Goal: Check status: Check status

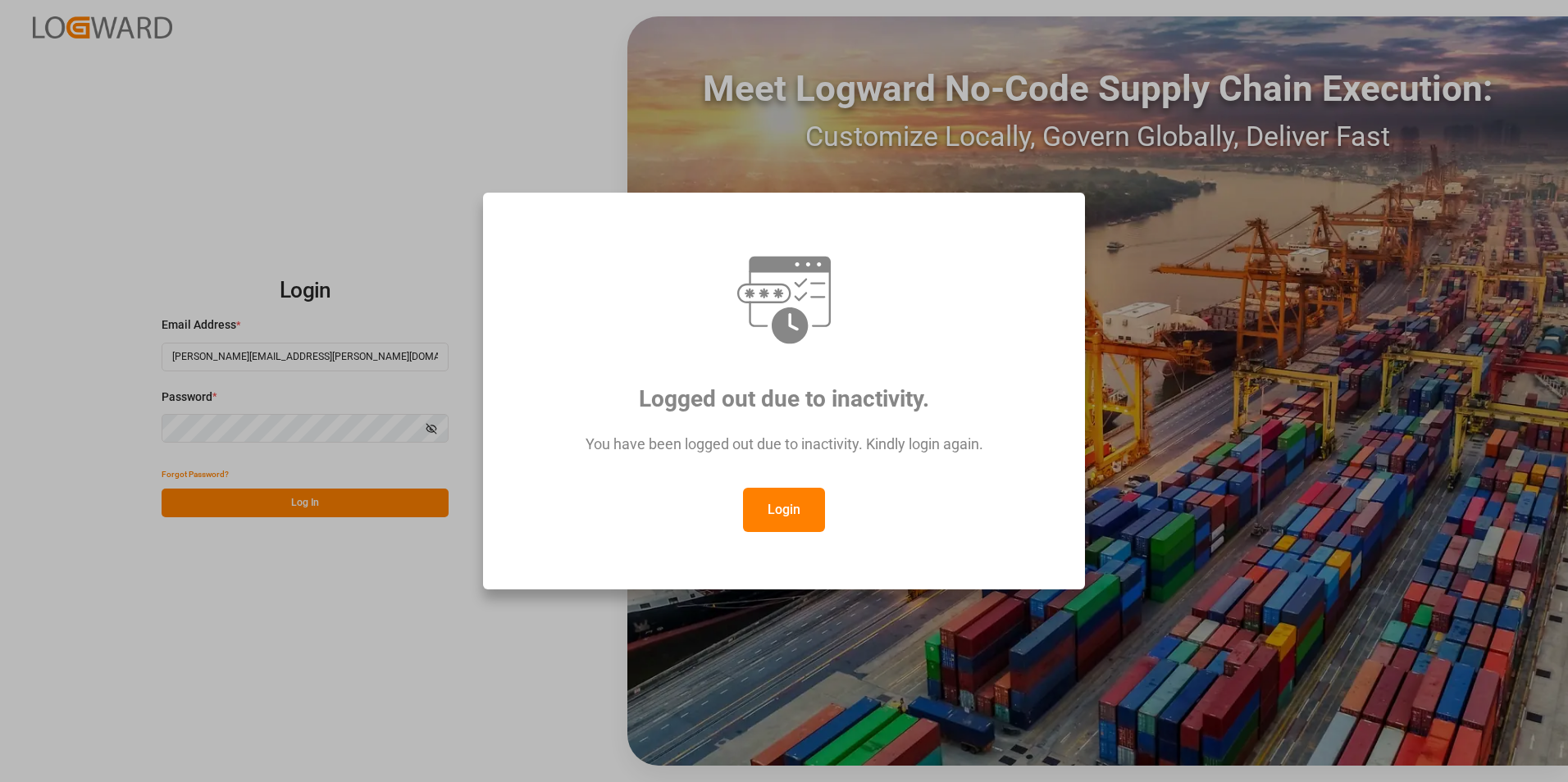
click at [808, 511] on button "Login" at bounding box center [784, 510] width 82 height 45
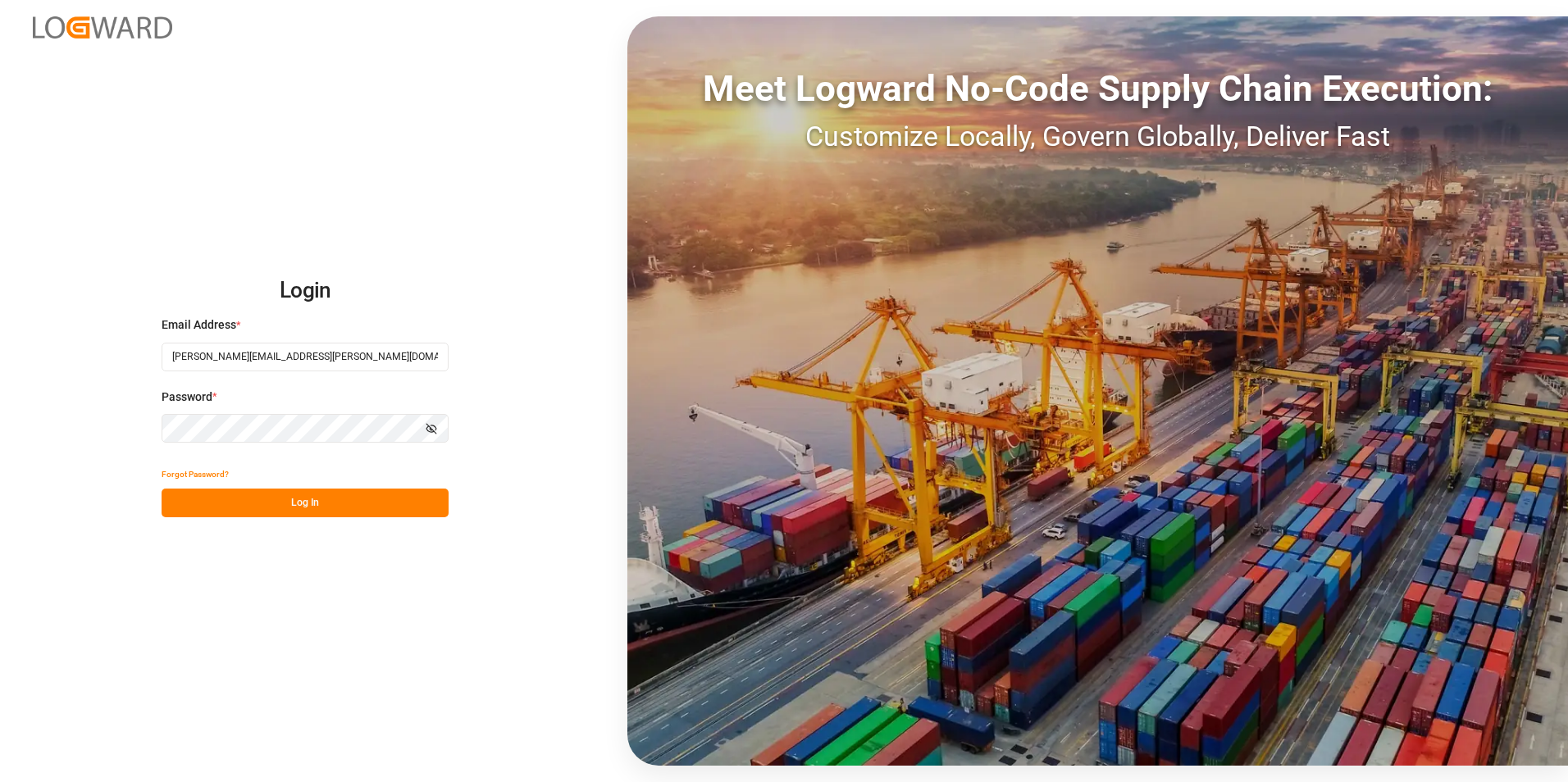
click at [362, 496] on button "Log In" at bounding box center [304, 503] width 287 height 29
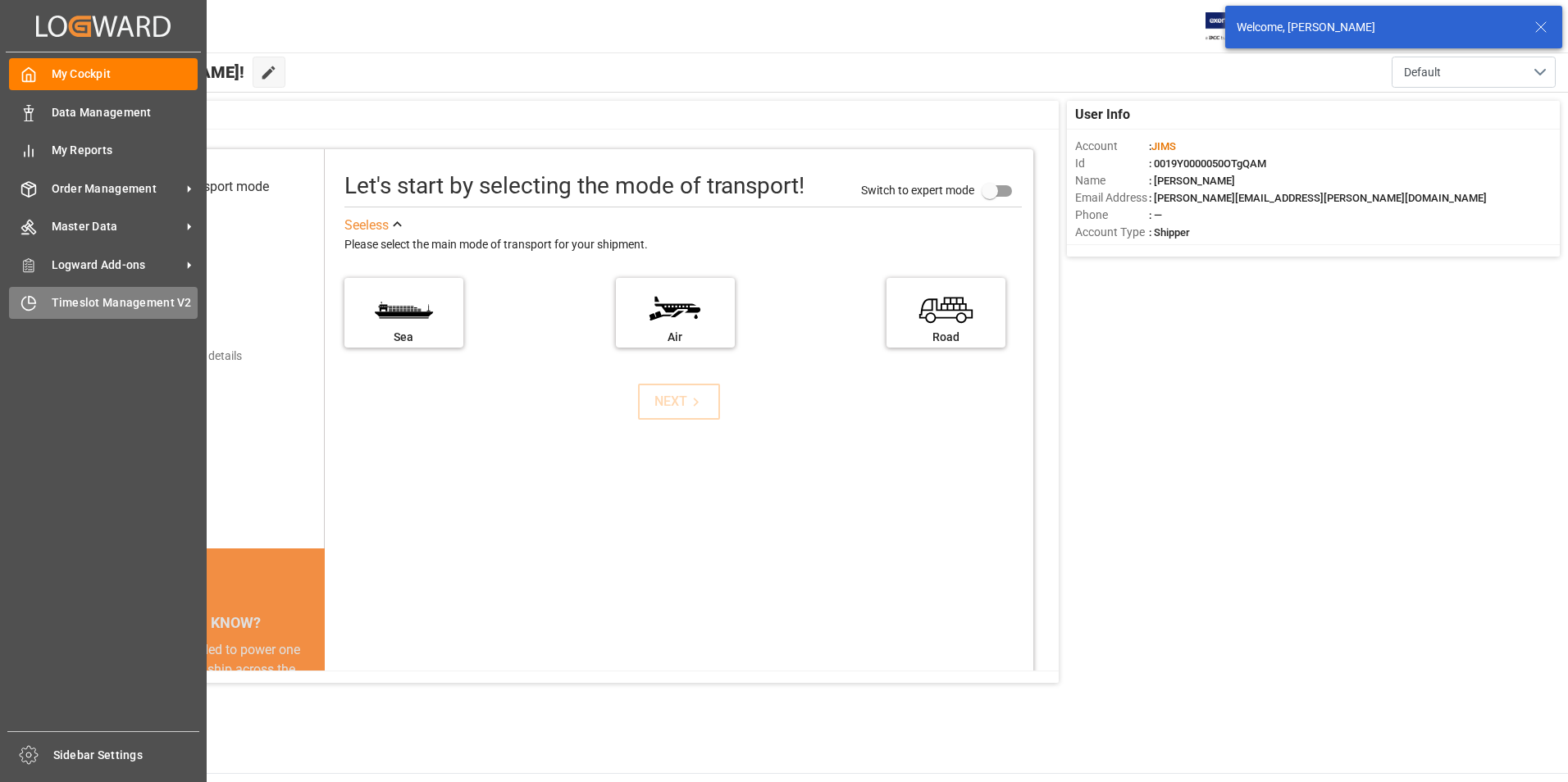
click at [106, 297] on span "Timeslot Management V2" at bounding box center [124, 303] width 147 height 17
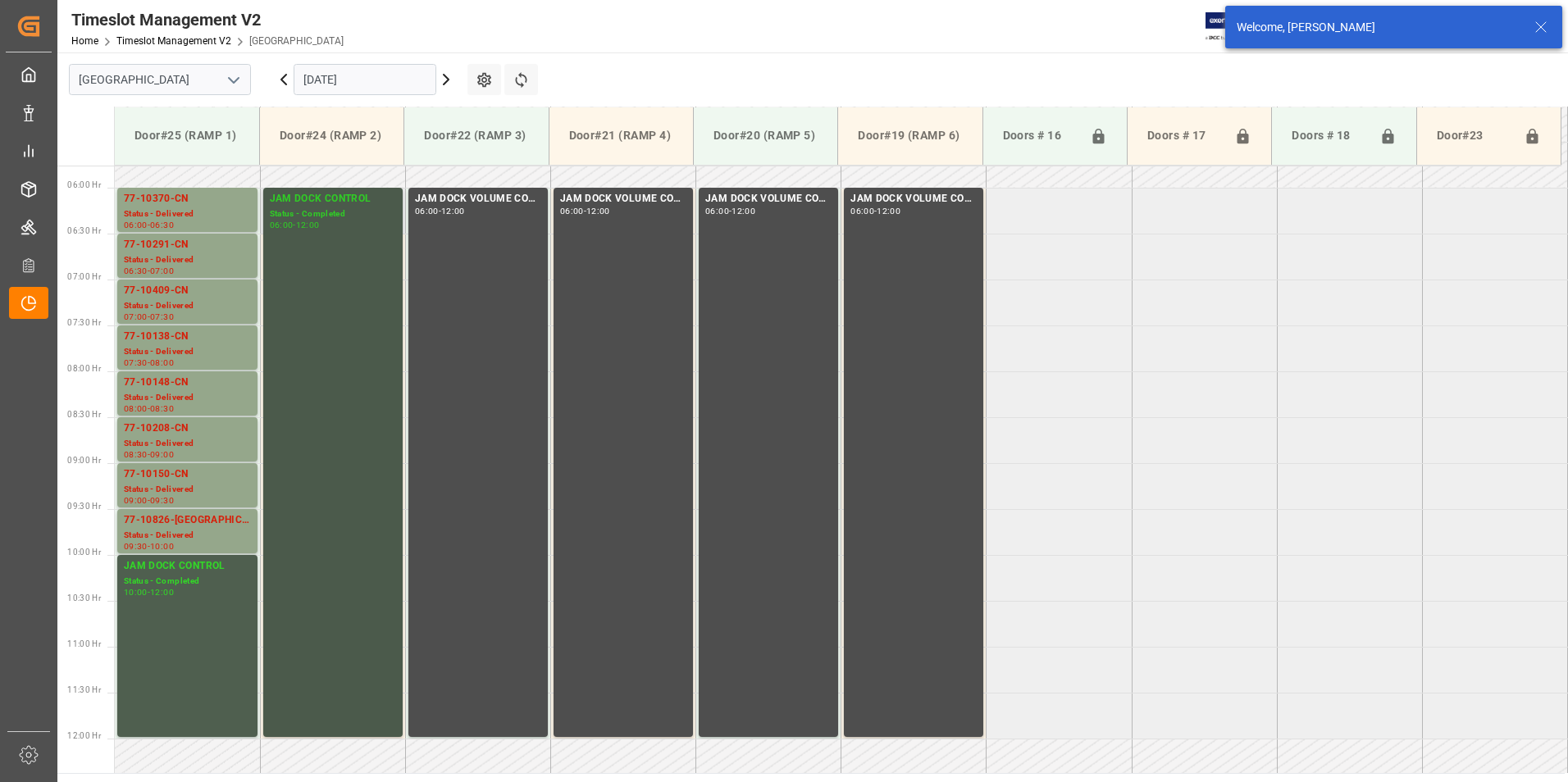
scroll to position [489, 0]
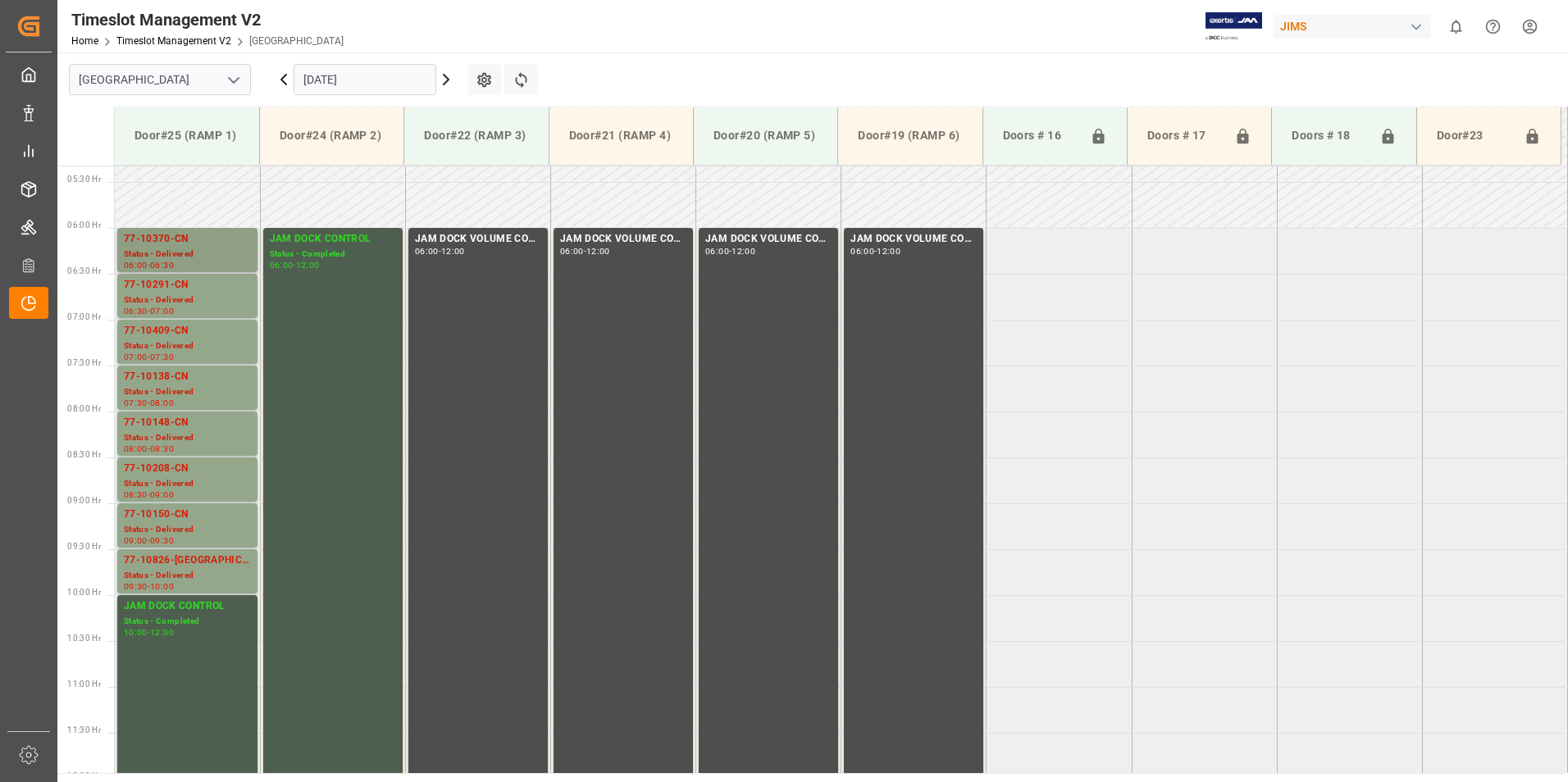
click at [173, 244] on div "77-10370-CN" at bounding box center [187, 239] width 127 height 17
click at [164, 282] on div "77-10291-CN" at bounding box center [187, 285] width 127 height 17
click at [171, 331] on div "77-10409-CN" at bounding box center [187, 331] width 127 height 17
click at [174, 381] on div "77-10138-CN" at bounding box center [187, 377] width 127 height 17
click at [180, 439] on div "Status - Delivered" at bounding box center [187, 438] width 127 height 14
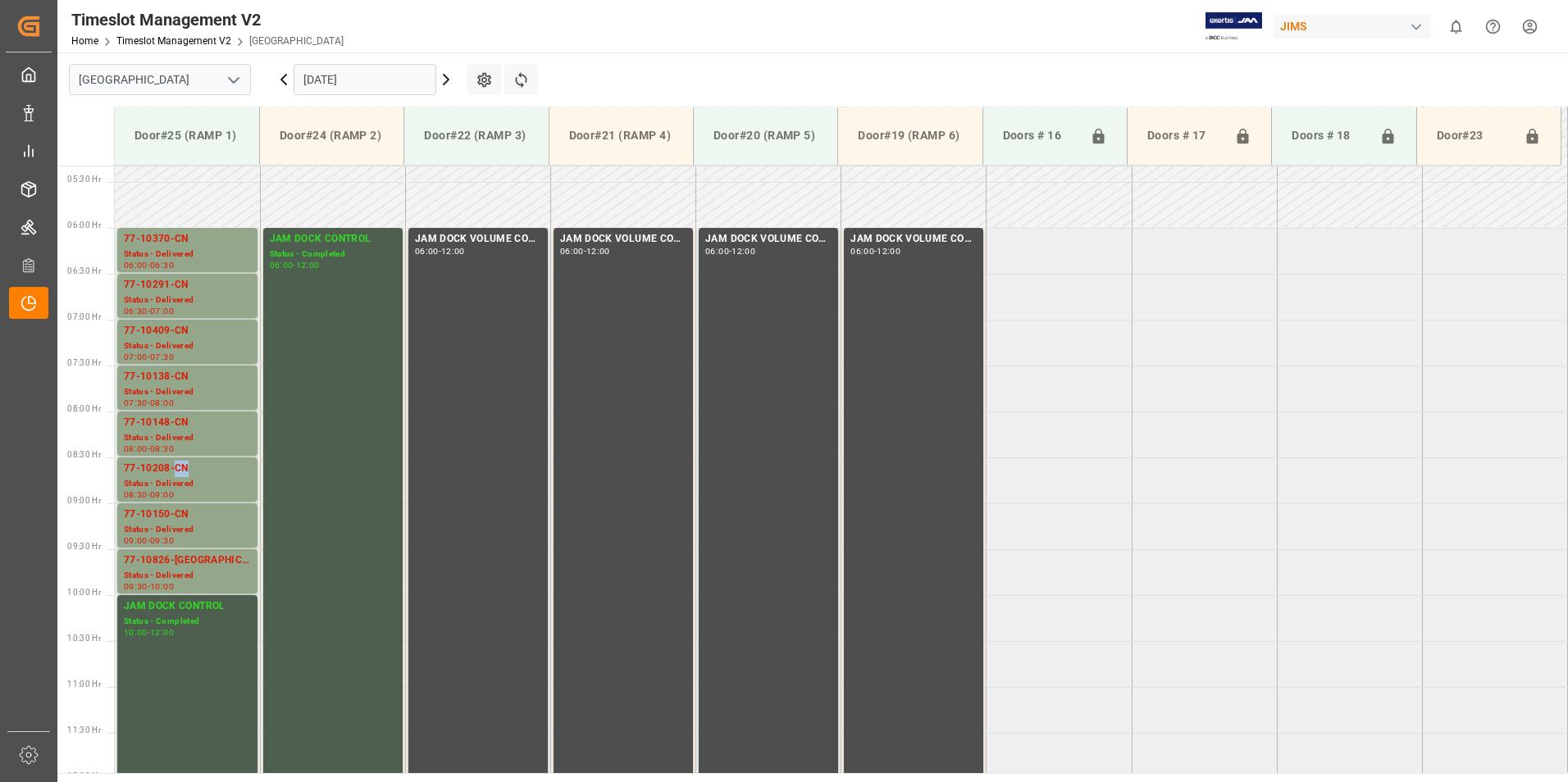
click at [183, 471] on div "77-10208-CN" at bounding box center [187, 468] width 127 height 17
click at [181, 523] on div "77-10150-CN" at bounding box center [187, 515] width 127 height 17
click at [193, 564] on div "77-10826-[GEOGRAPHIC_DATA]" at bounding box center [187, 561] width 127 height 17
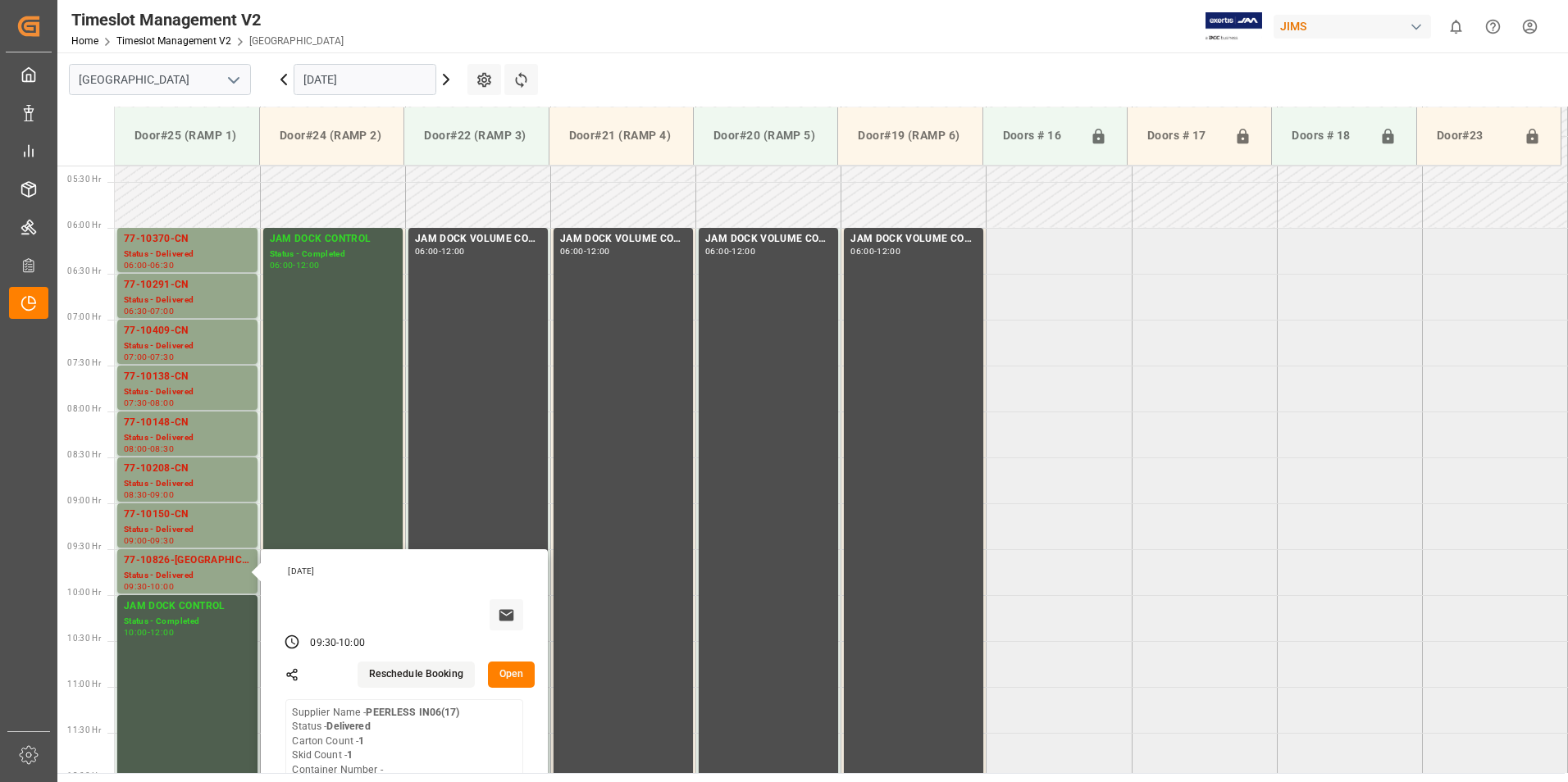
click at [312, 82] on input "[DATE]" at bounding box center [364, 80] width 143 height 31
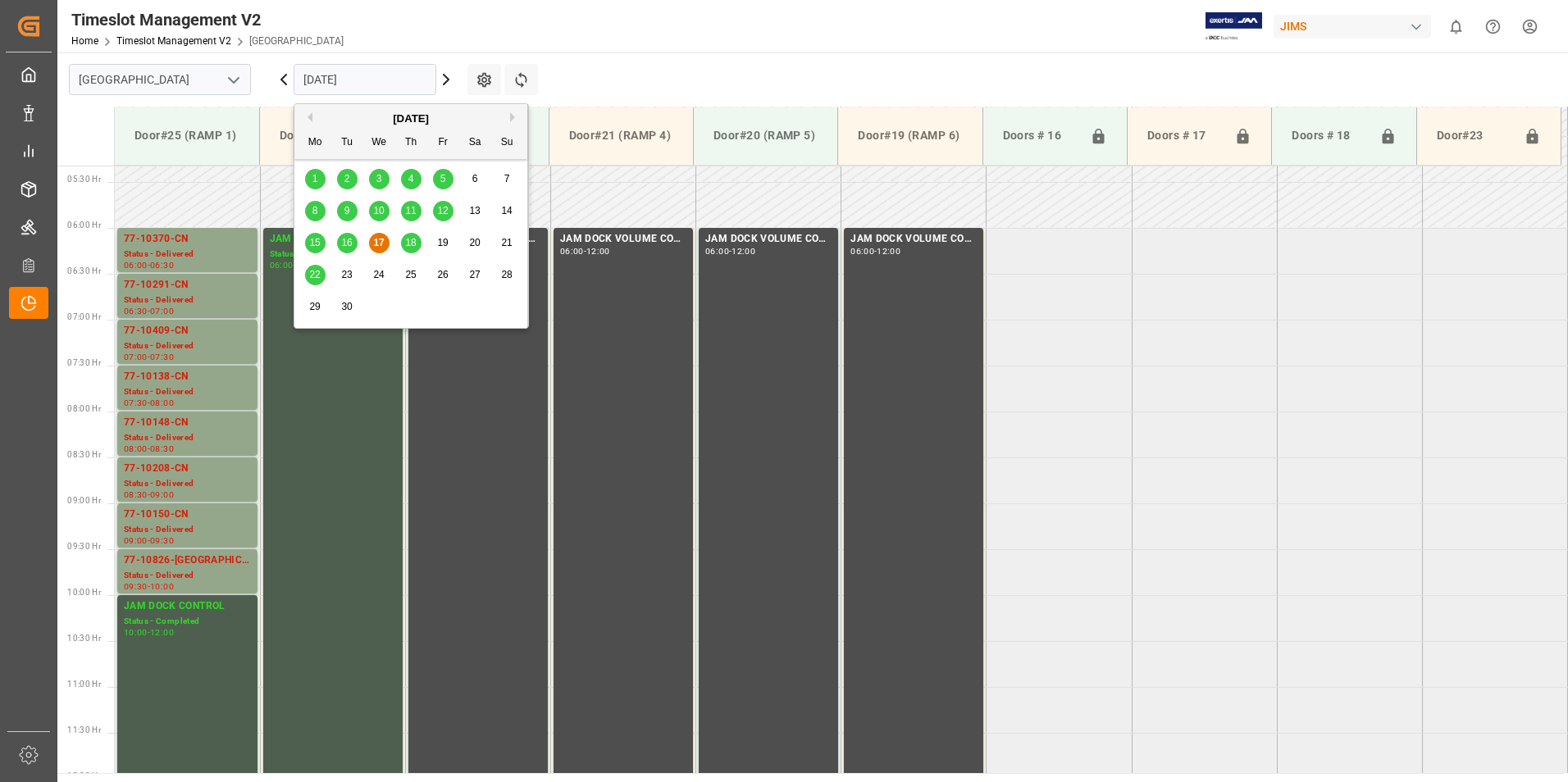
click at [409, 248] on span "18" at bounding box center [410, 243] width 11 height 12
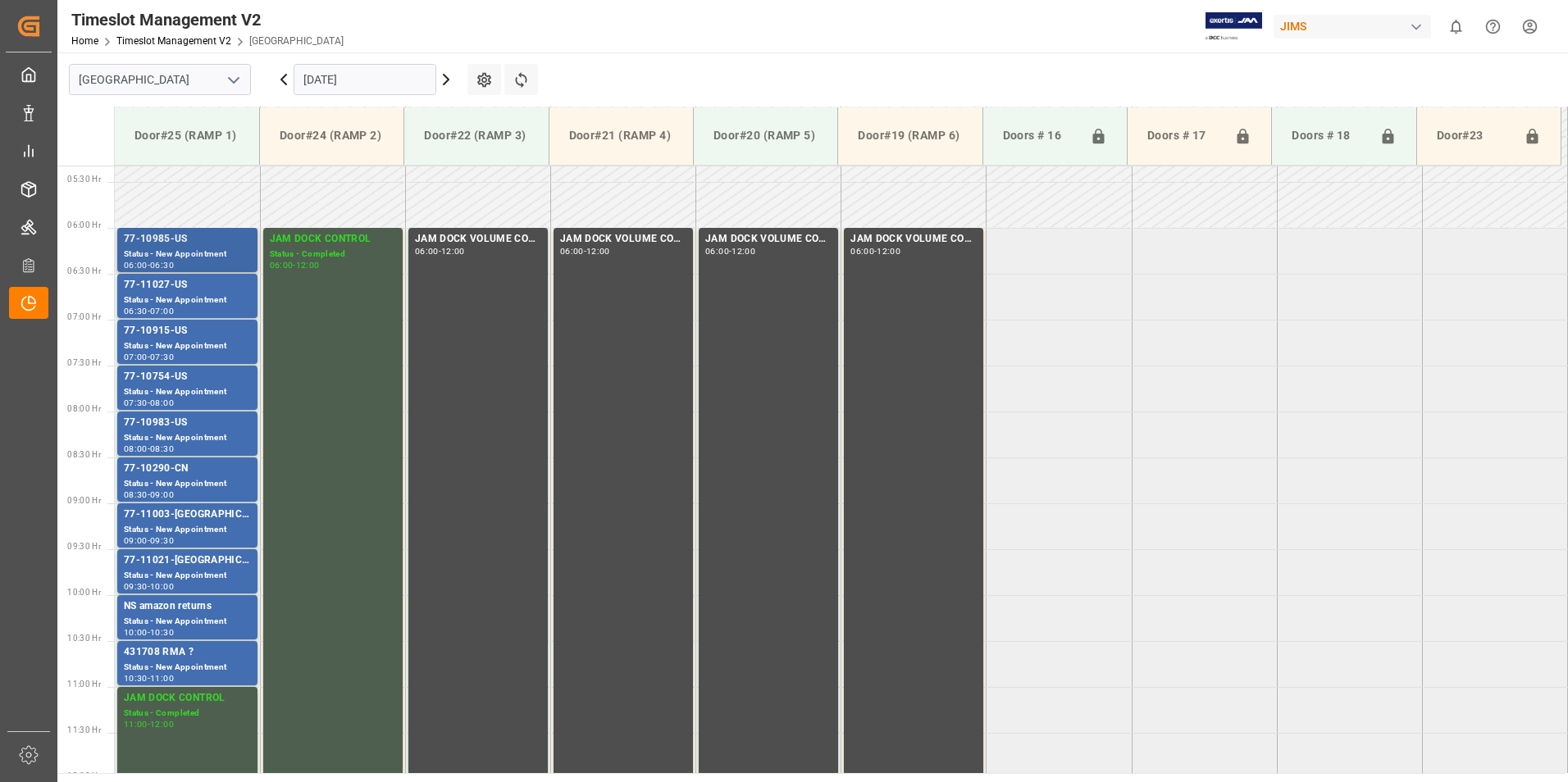
click at [194, 234] on div "77-10985-US" at bounding box center [187, 239] width 127 height 17
click at [182, 298] on div "Status - New Appointment" at bounding box center [187, 300] width 127 height 14
click at [191, 334] on div "77-10915-US" at bounding box center [187, 331] width 127 height 17
click at [193, 372] on div "77-10754-US" at bounding box center [187, 377] width 127 height 17
click at [193, 419] on div "77-10983-US" at bounding box center [187, 423] width 127 height 17
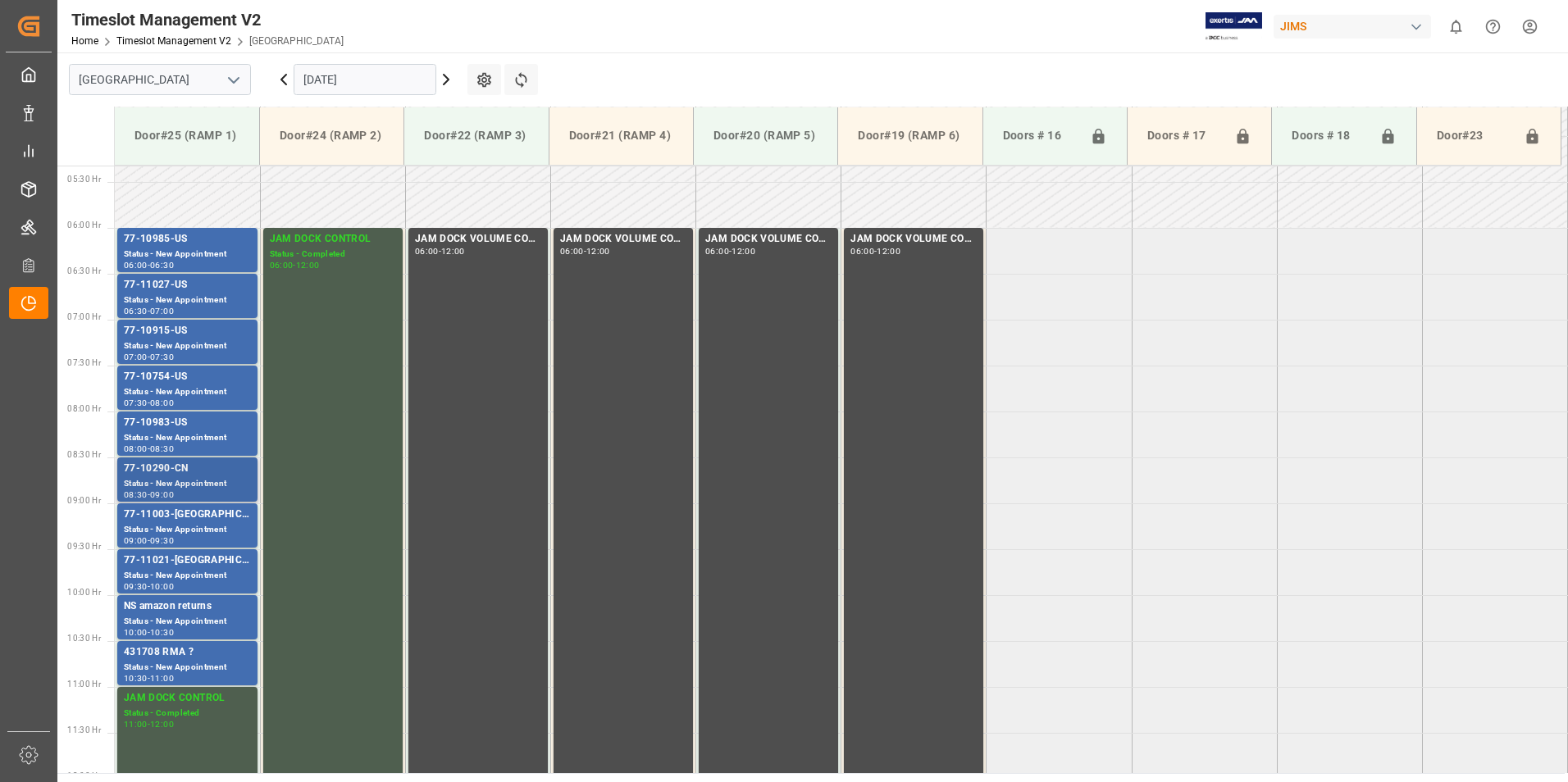
click at [194, 474] on div "77-10290-CN" at bounding box center [187, 468] width 127 height 17
click at [188, 518] on div "77-11003-[GEOGRAPHIC_DATA]" at bounding box center [187, 515] width 127 height 17
click at [188, 569] on div "Status - New Appointment" at bounding box center [187, 576] width 127 height 14
click at [171, 647] on div "431708 RMA ?" at bounding box center [187, 652] width 127 height 17
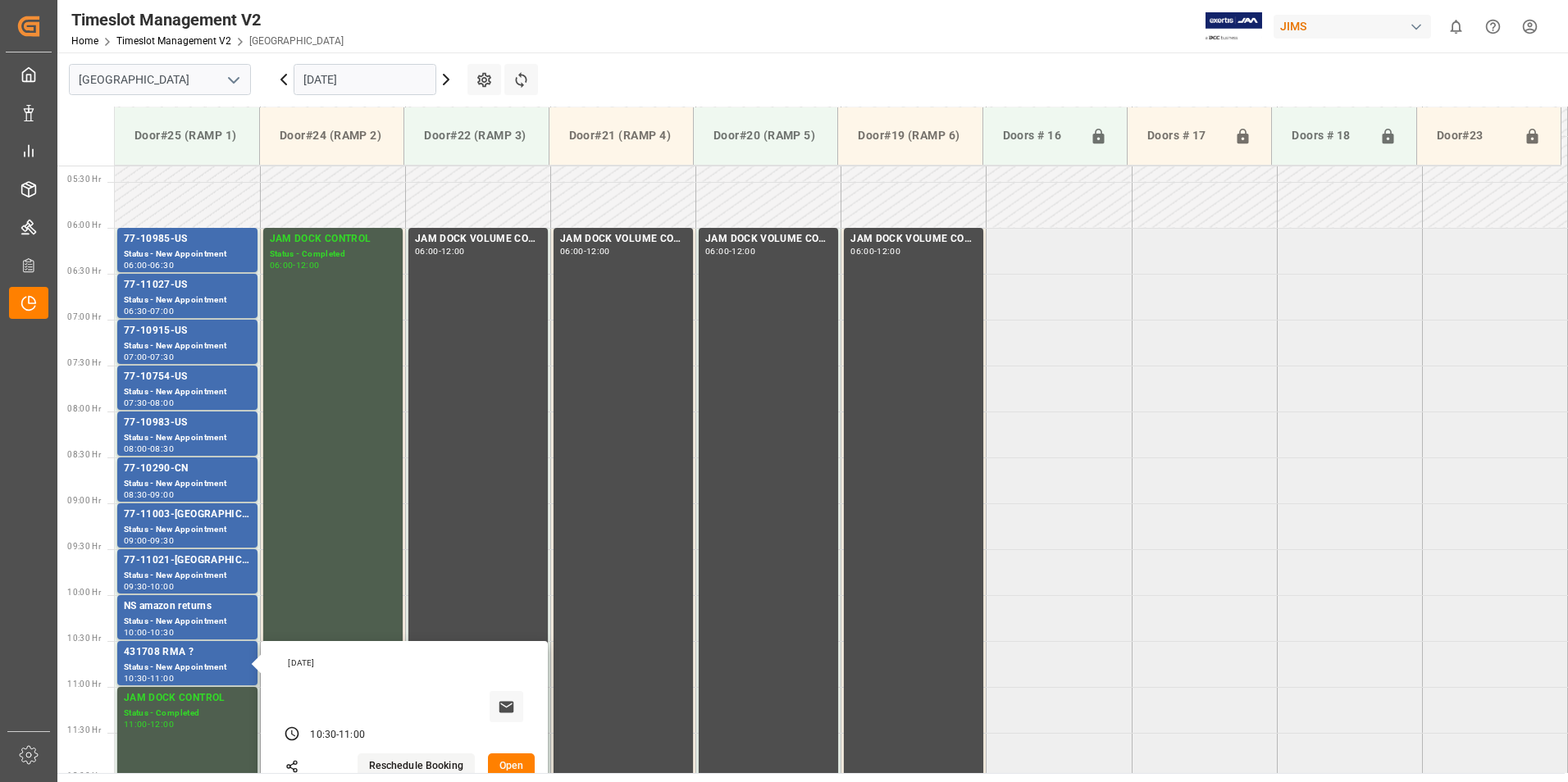
click at [329, 85] on input "[DATE]" at bounding box center [364, 80] width 143 height 31
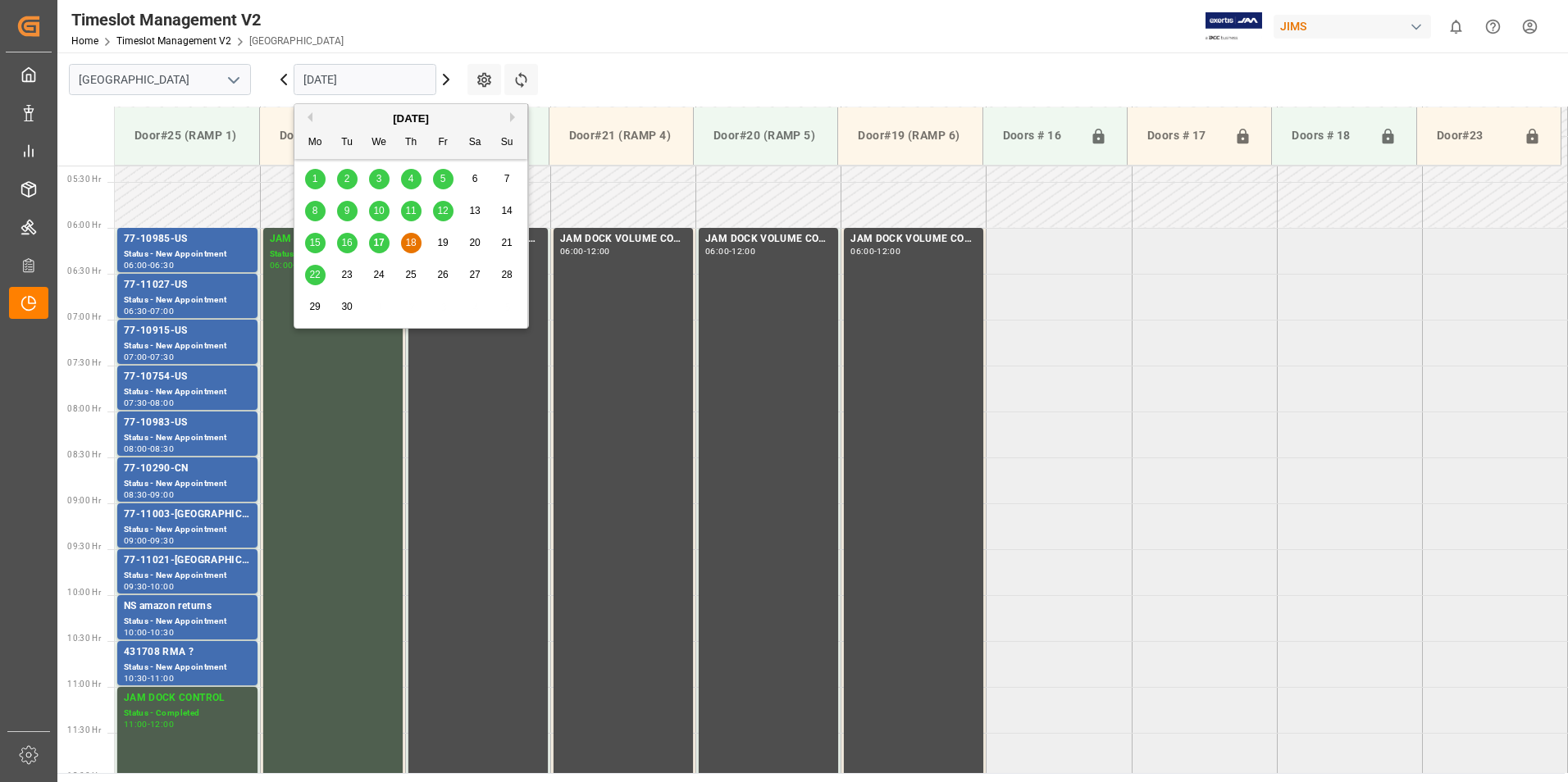
click at [314, 276] on span "22" at bounding box center [314, 275] width 11 height 12
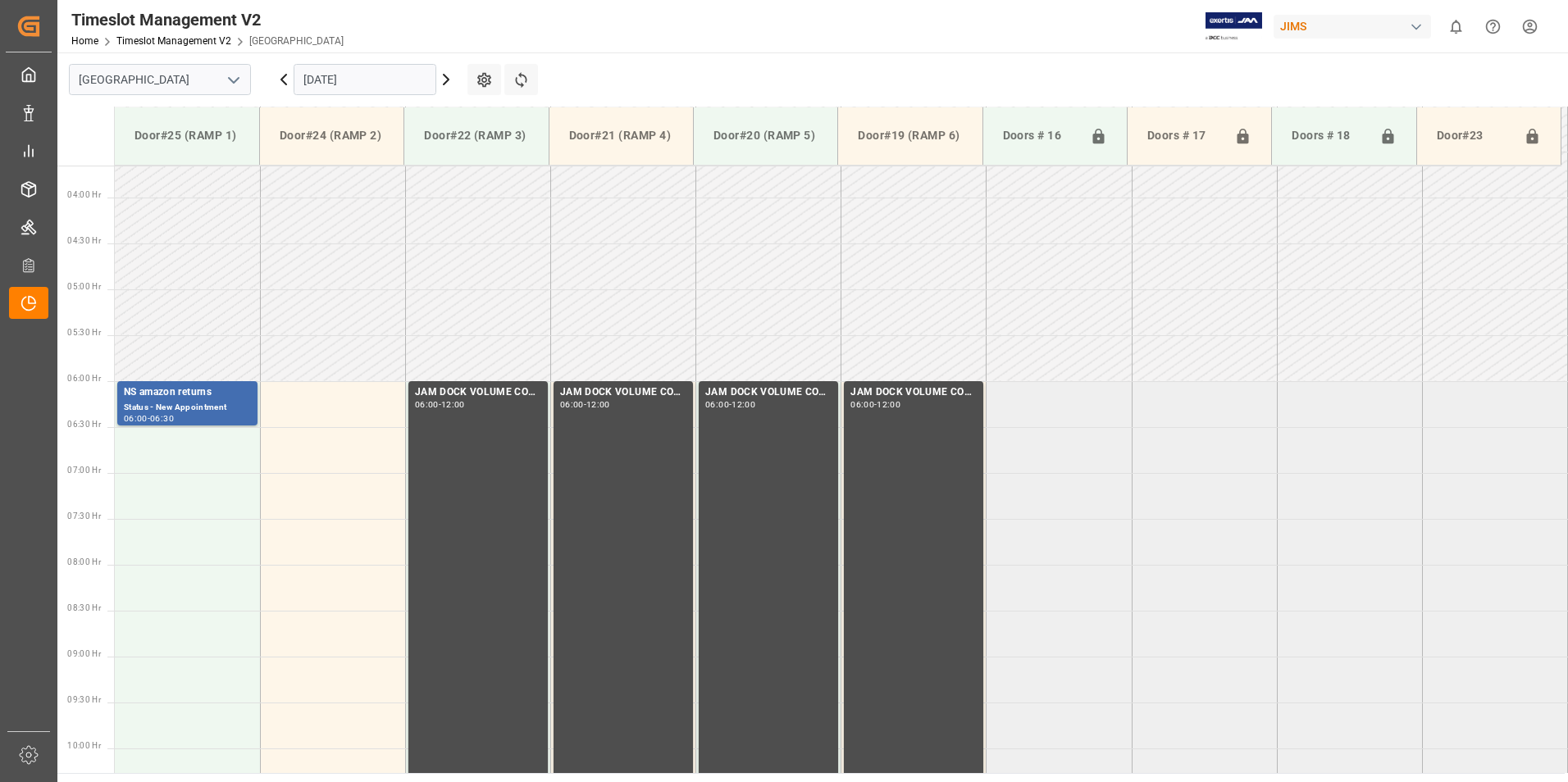
scroll to position [324, 0]
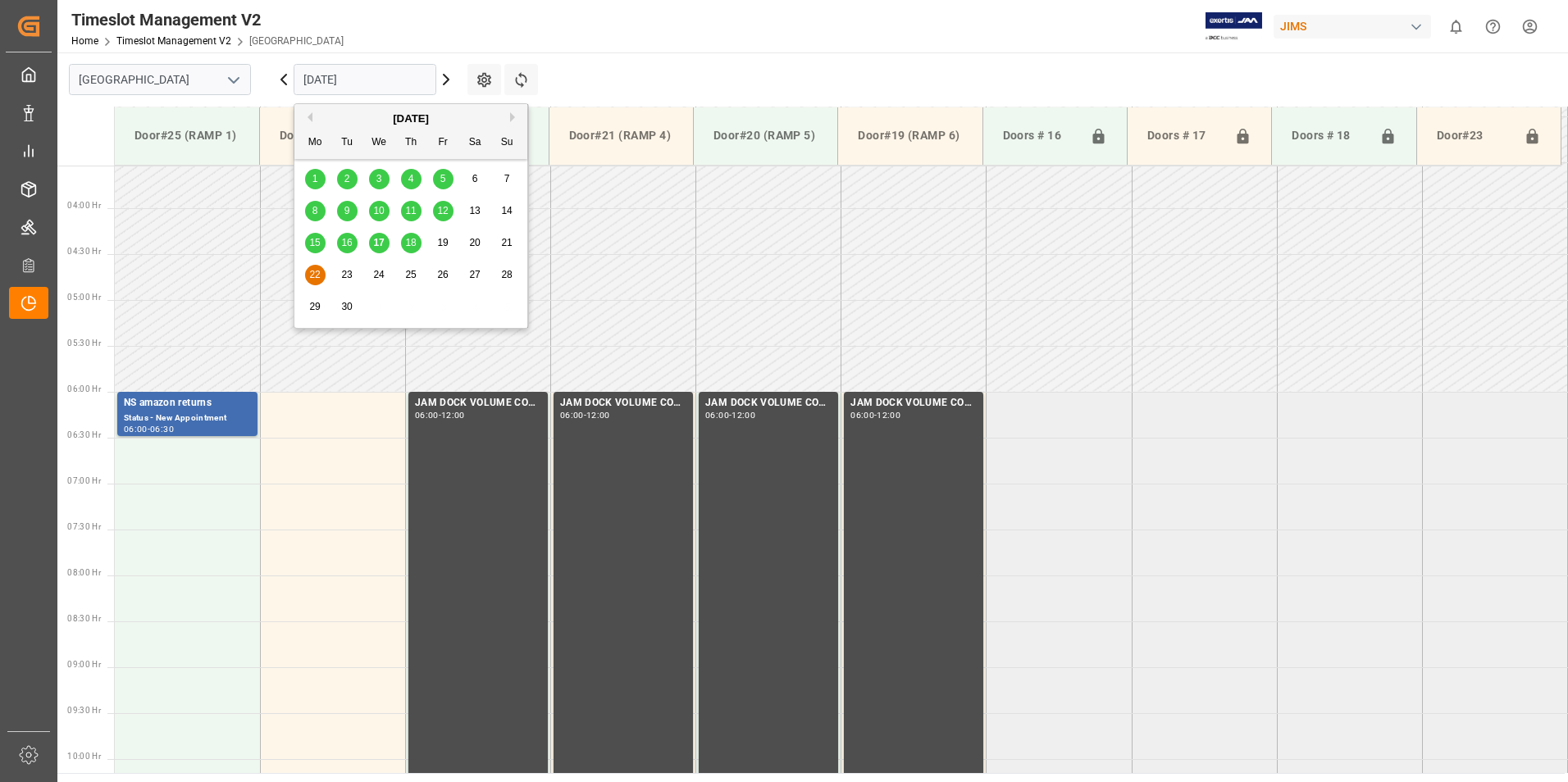
click at [338, 75] on input "[DATE]" at bounding box center [364, 80] width 143 height 31
click at [375, 240] on span "17" at bounding box center [378, 243] width 11 height 12
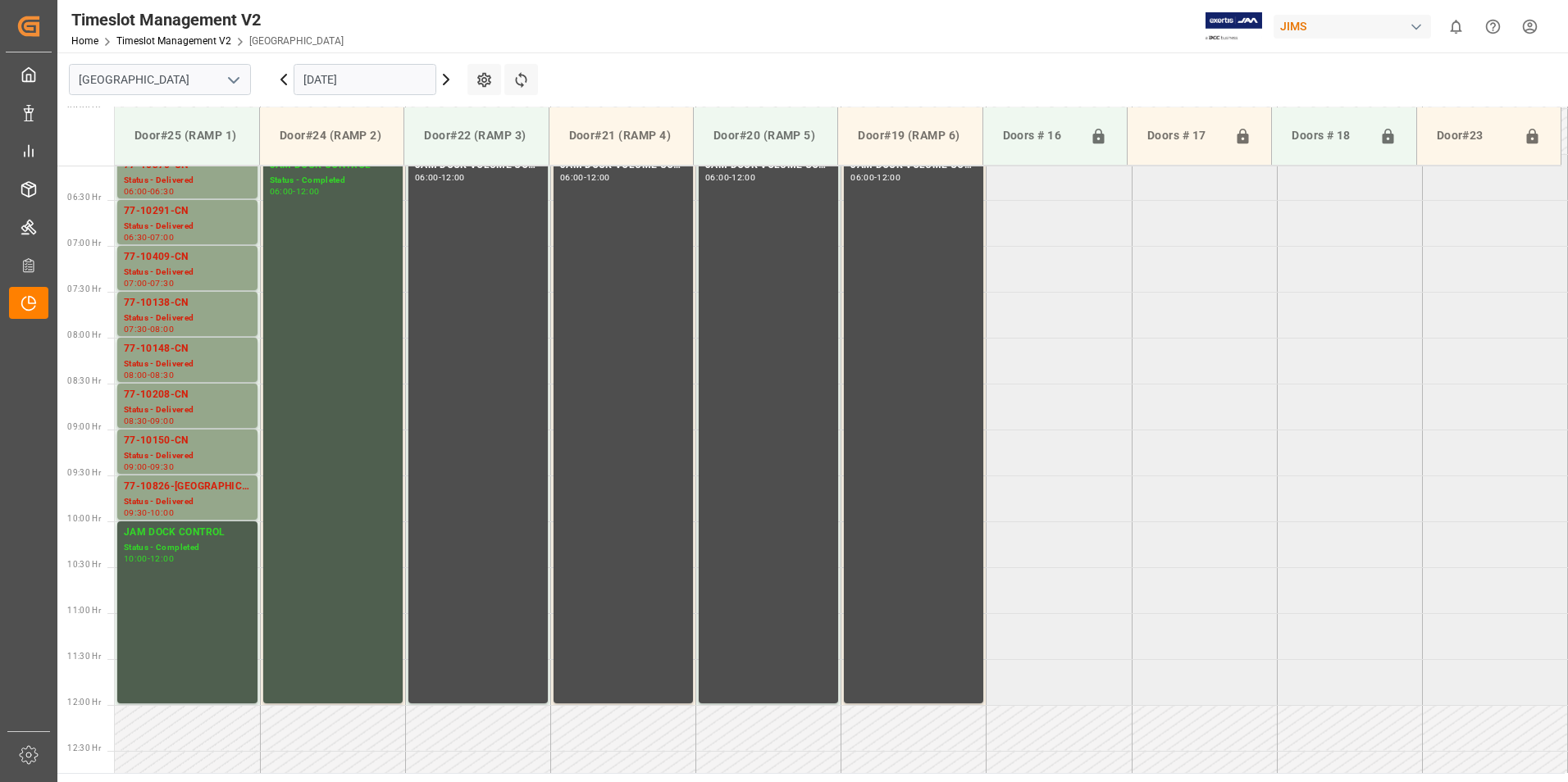
scroll to position [407, 0]
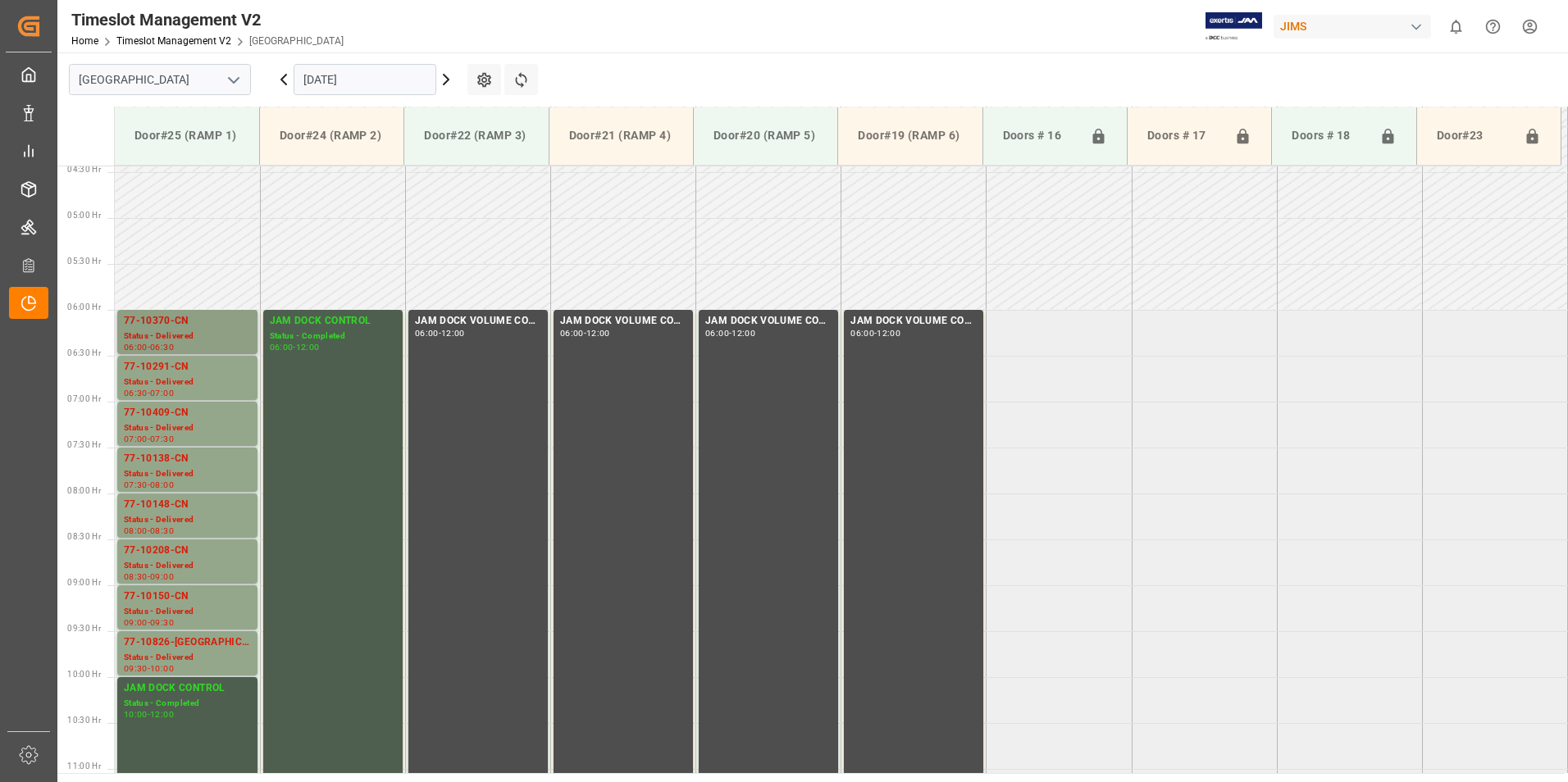
click at [178, 329] on div "Status - Delivered" at bounding box center [187, 336] width 127 height 14
click at [322, 76] on input "[DATE]" at bounding box center [364, 80] width 143 height 31
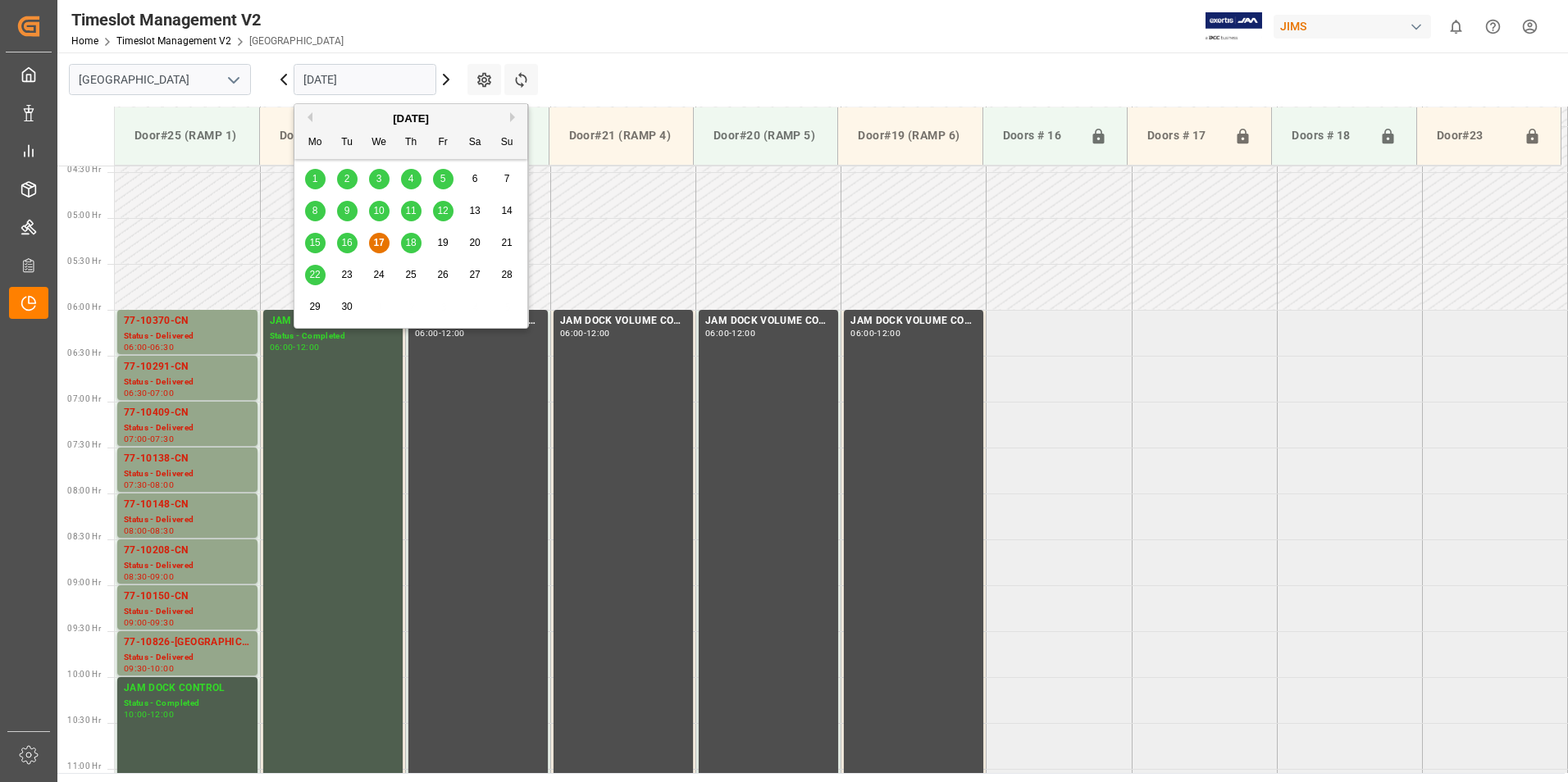
click at [408, 246] on span "18" at bounding box center [410, 243] width 11 height 12
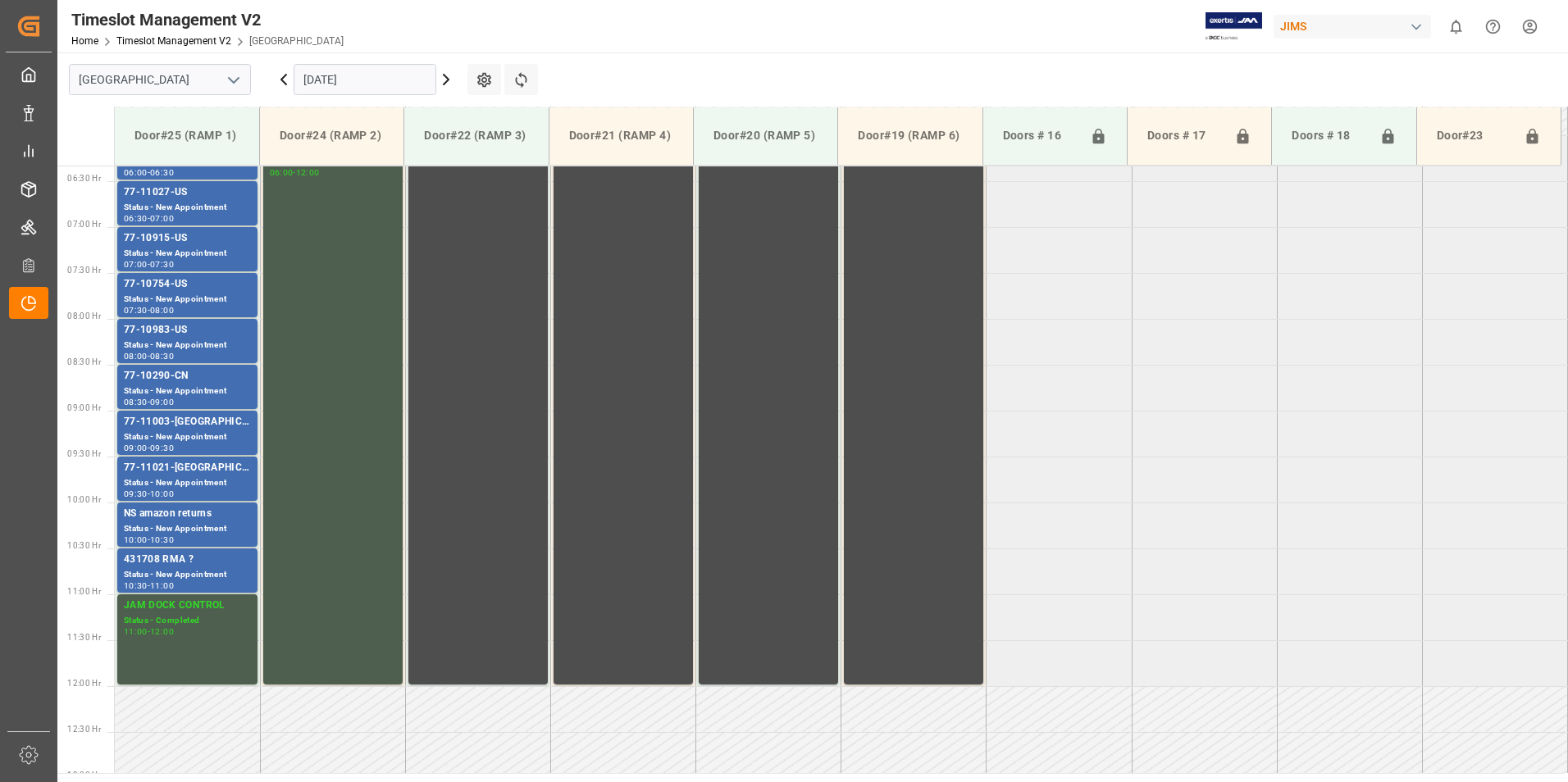
scroll to position [498, 0]
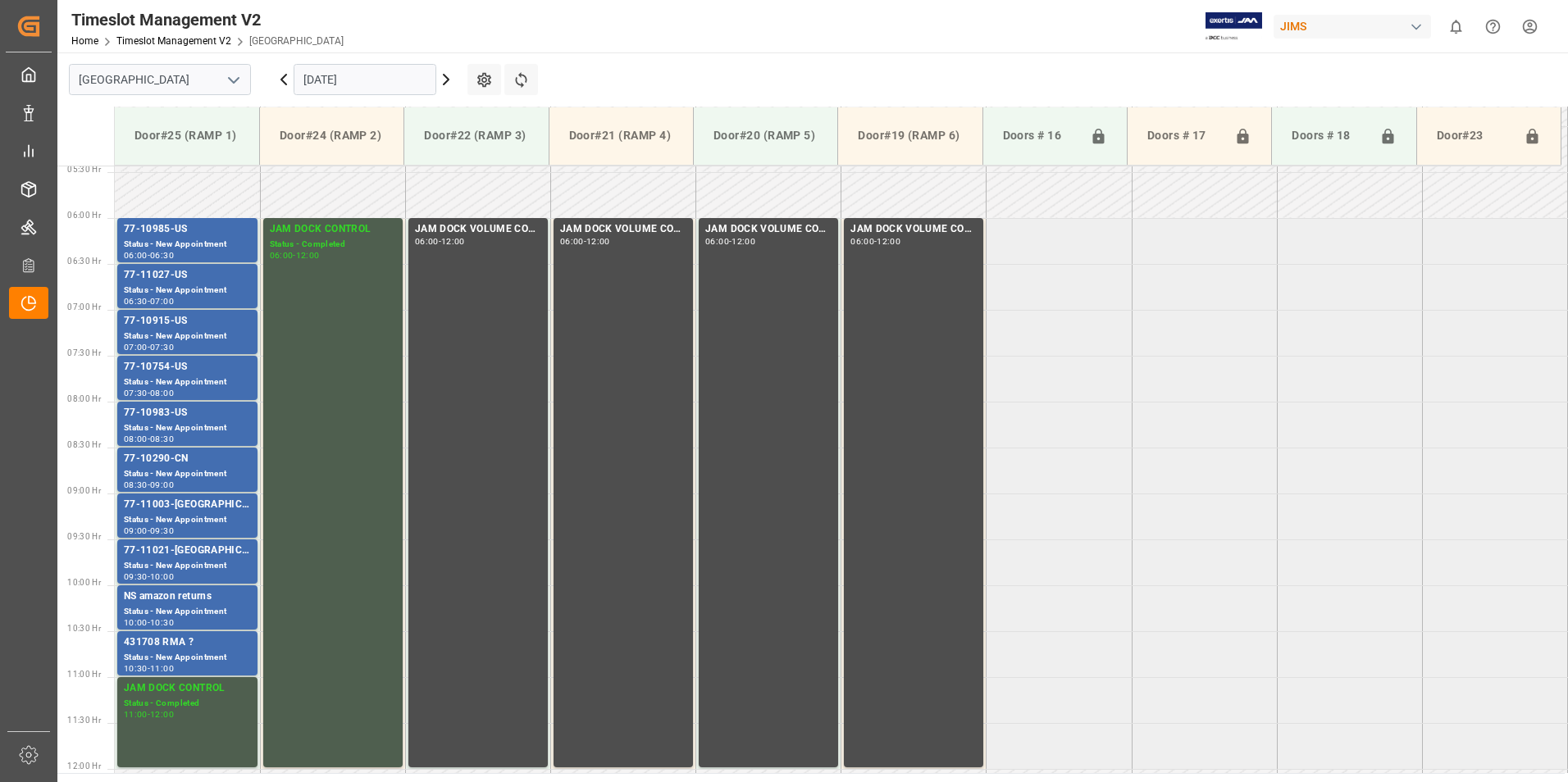
click at [366, 85] on input "[DATE]" at bounding box center [364, 80] width 143 height 31
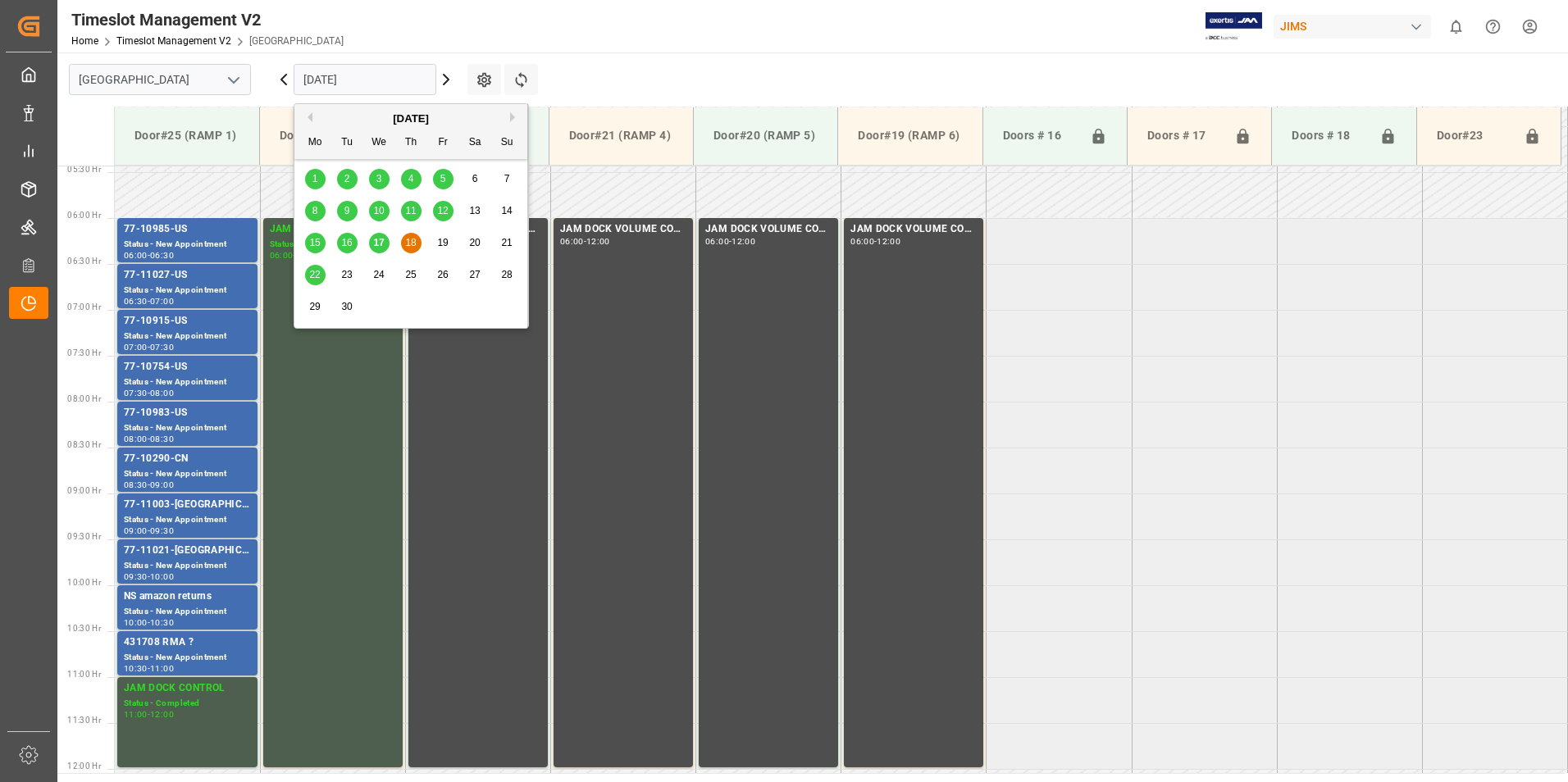
click at [311, 281] on div "22" at bounding box center [315, 275] width 20 height 19
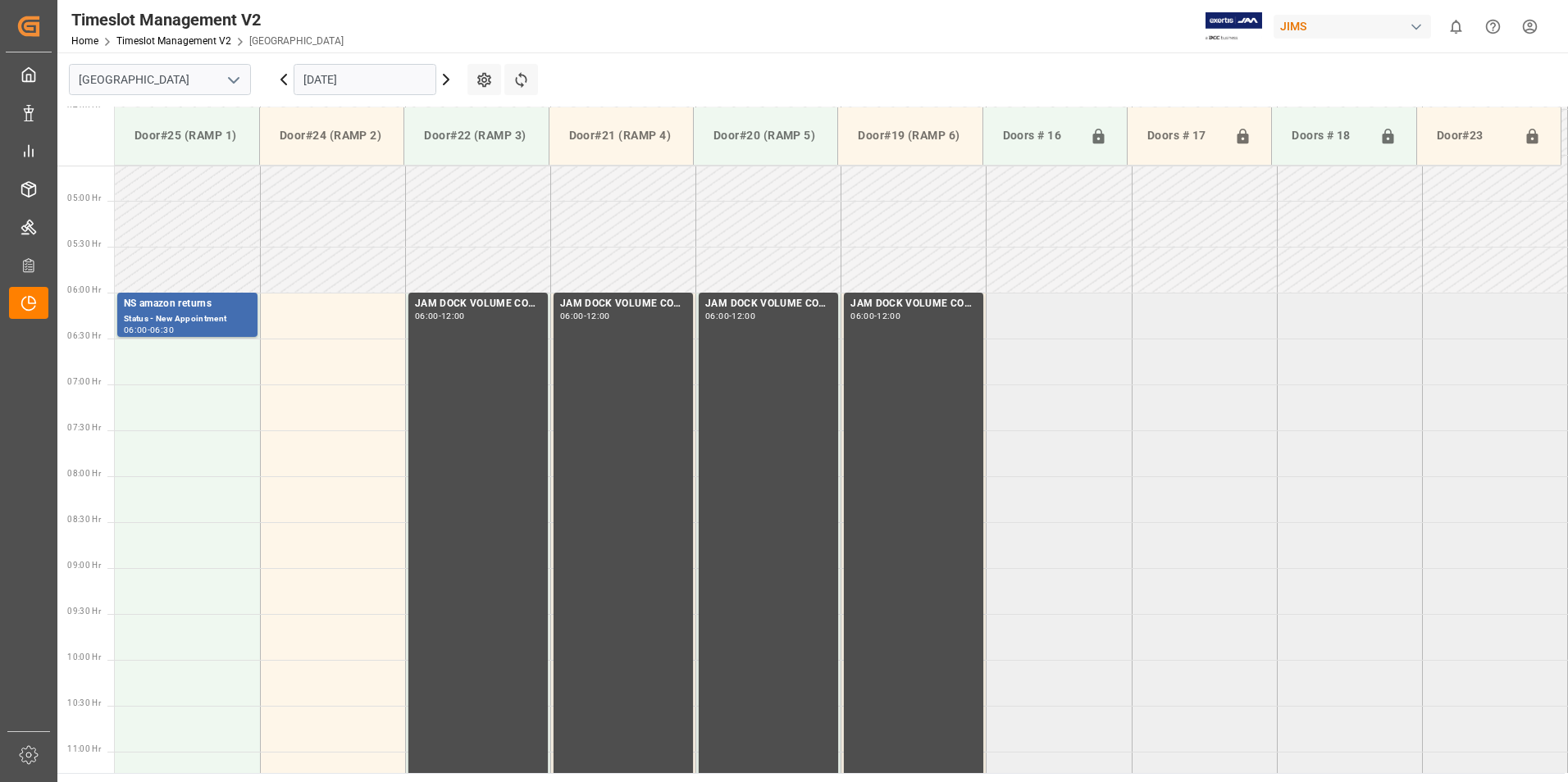
scroll to position [417, 0]
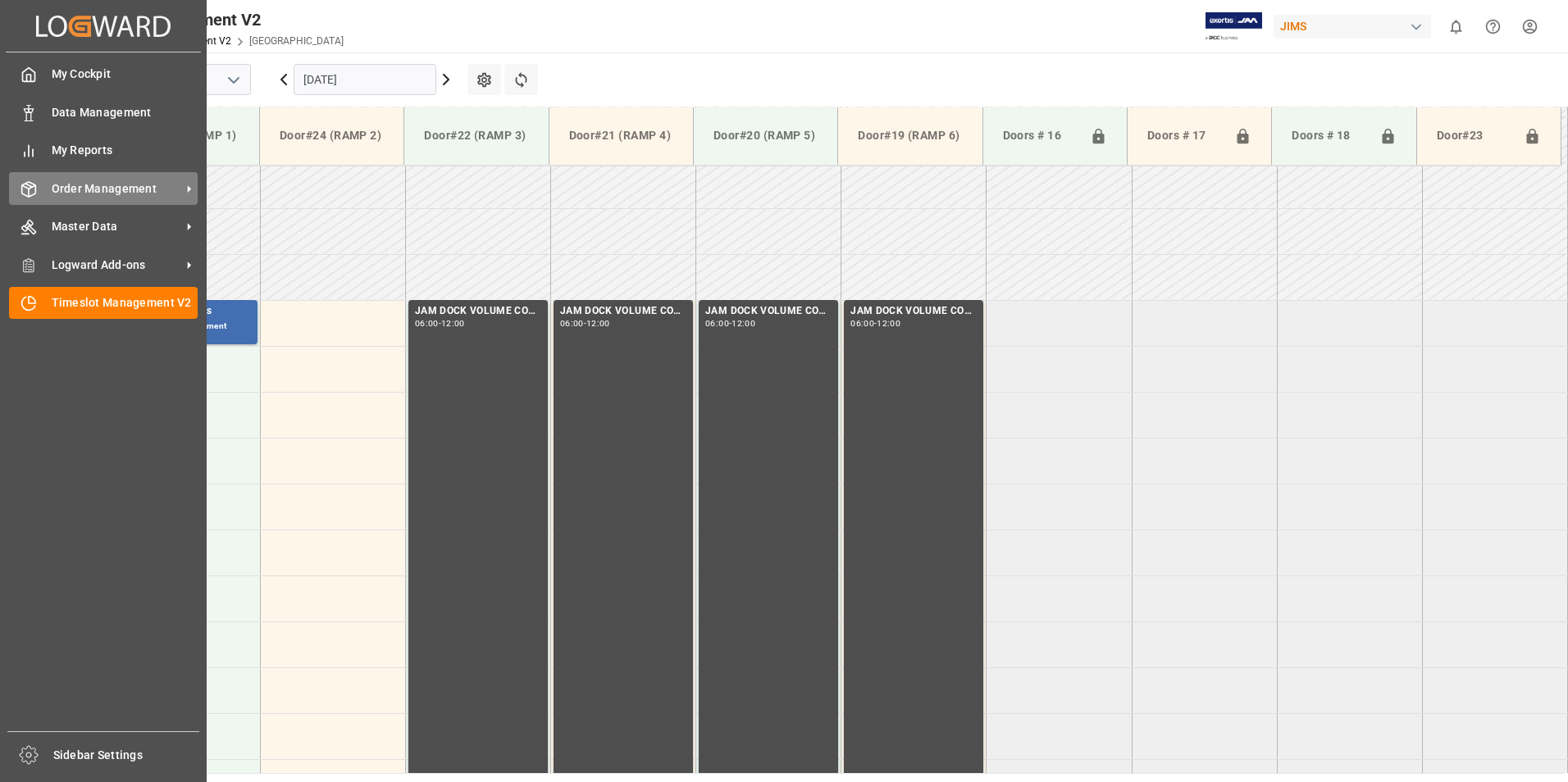
click at [81, 189] on span "Order Management" at bounding box center [116, 189] width 129 height 17
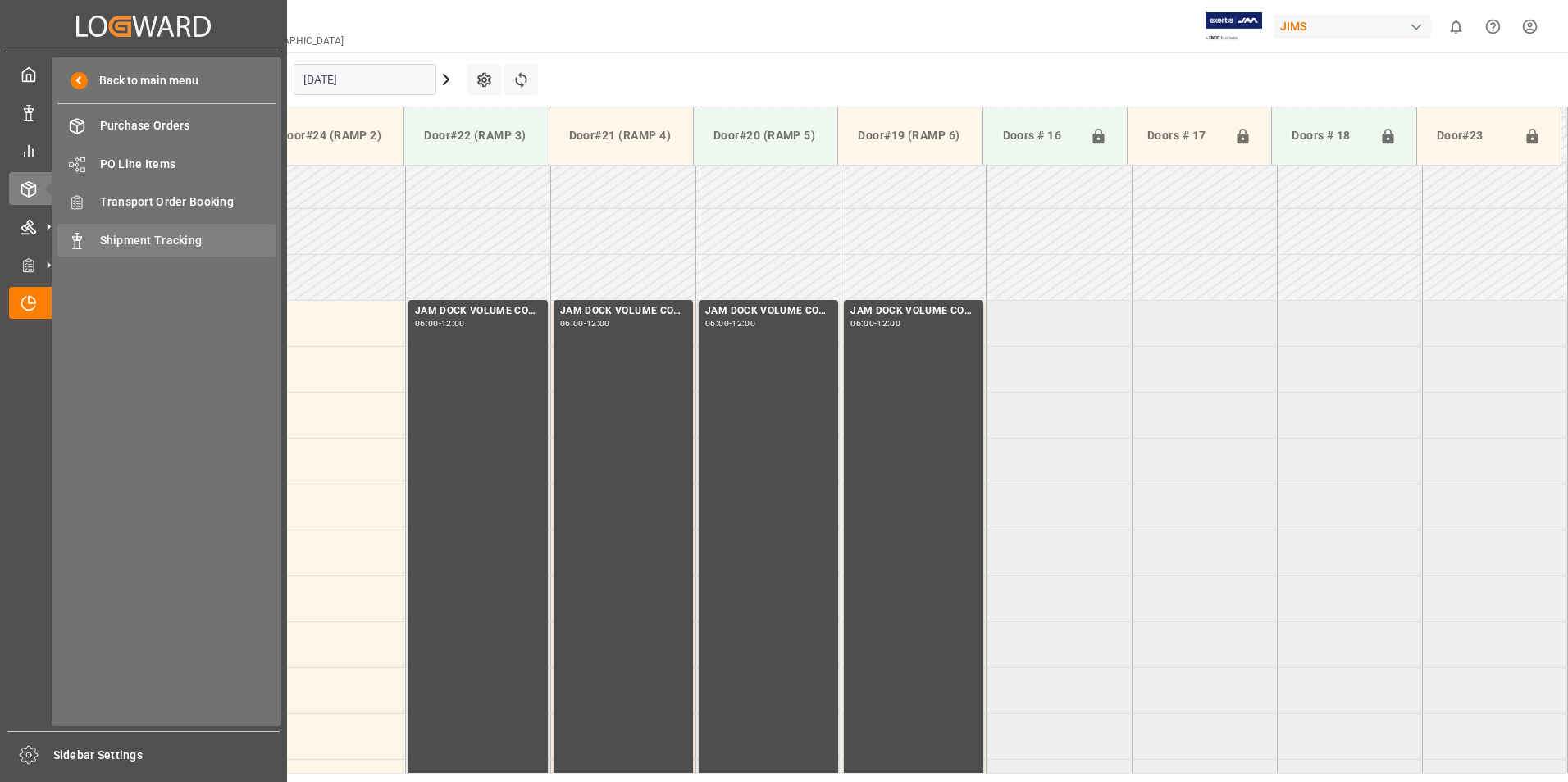
click at [192, 243] on span "Shipment Tracking" at bounding box center [187, 241] width 176 height 17
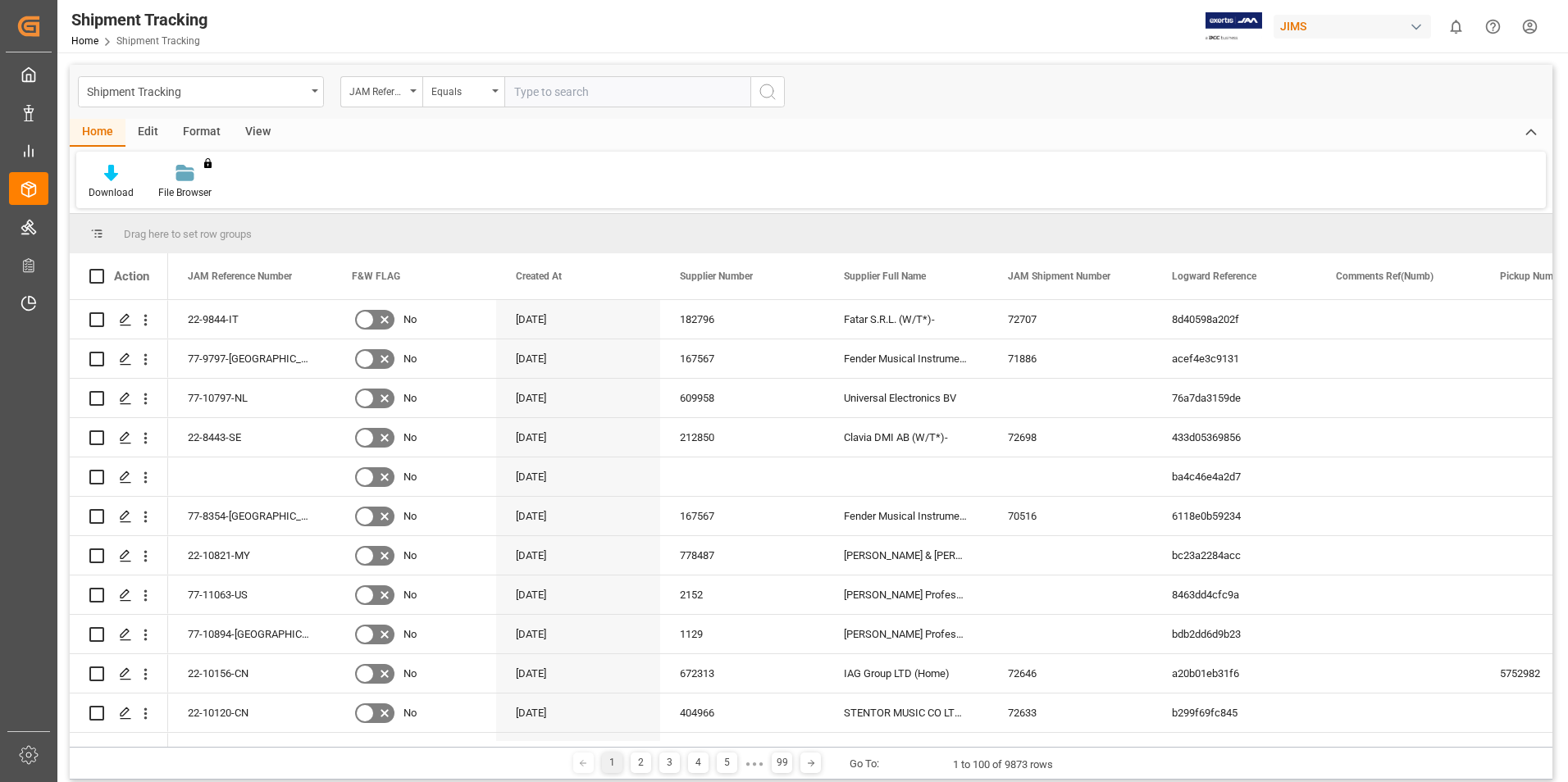
click at [560, 86] on input "text" at bounding box center [627, 91] width 246 height 31
type input "77-10427-ID"
click at [767, 97] on circle "search button" at bounding box center [767, 91] width 14 height 14
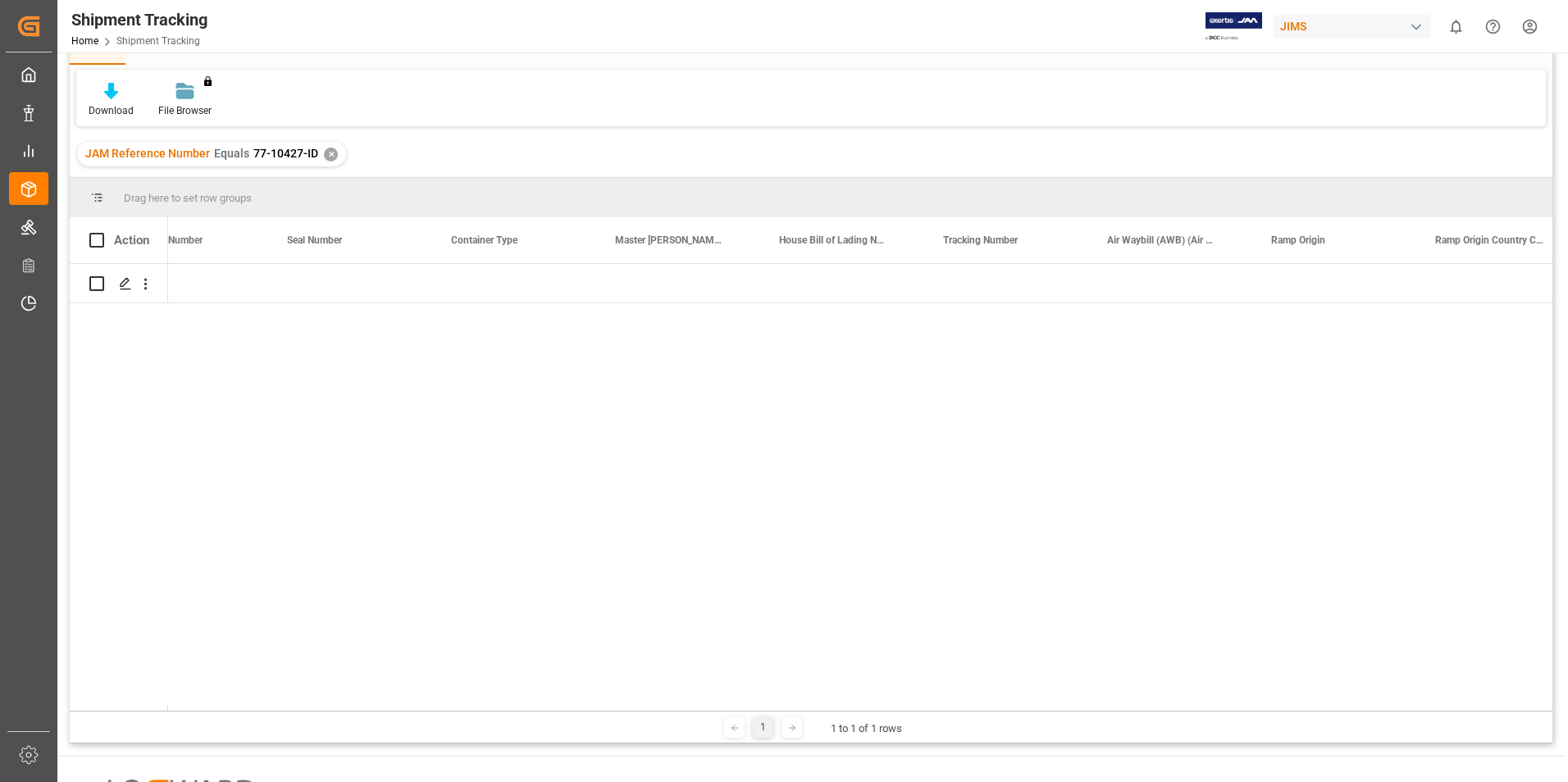
scroll to position [0, 1866]
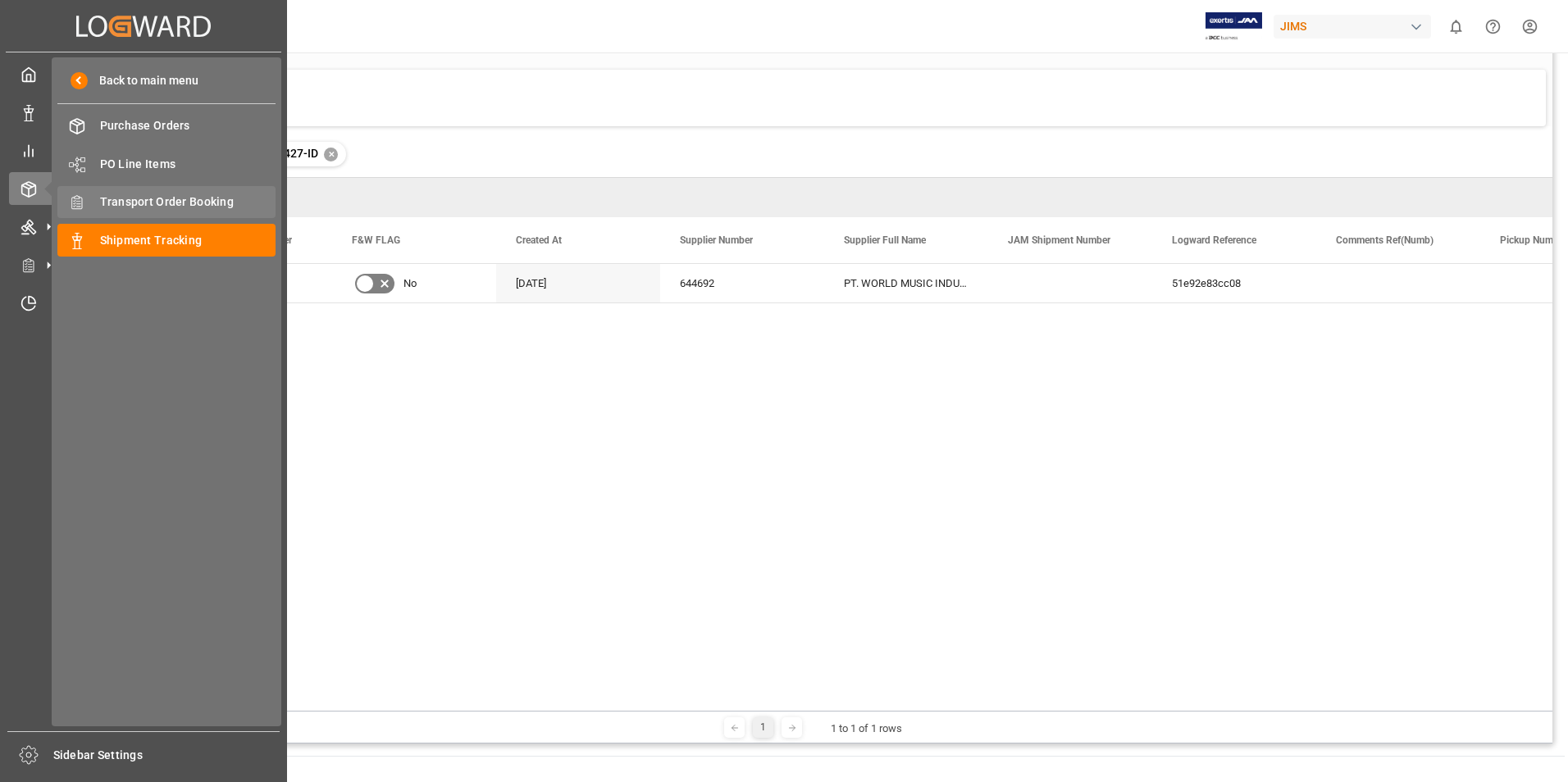
click at [130, 199] on span "Transport Order Booking" at bounding box center [187, 202] width 176 height 17
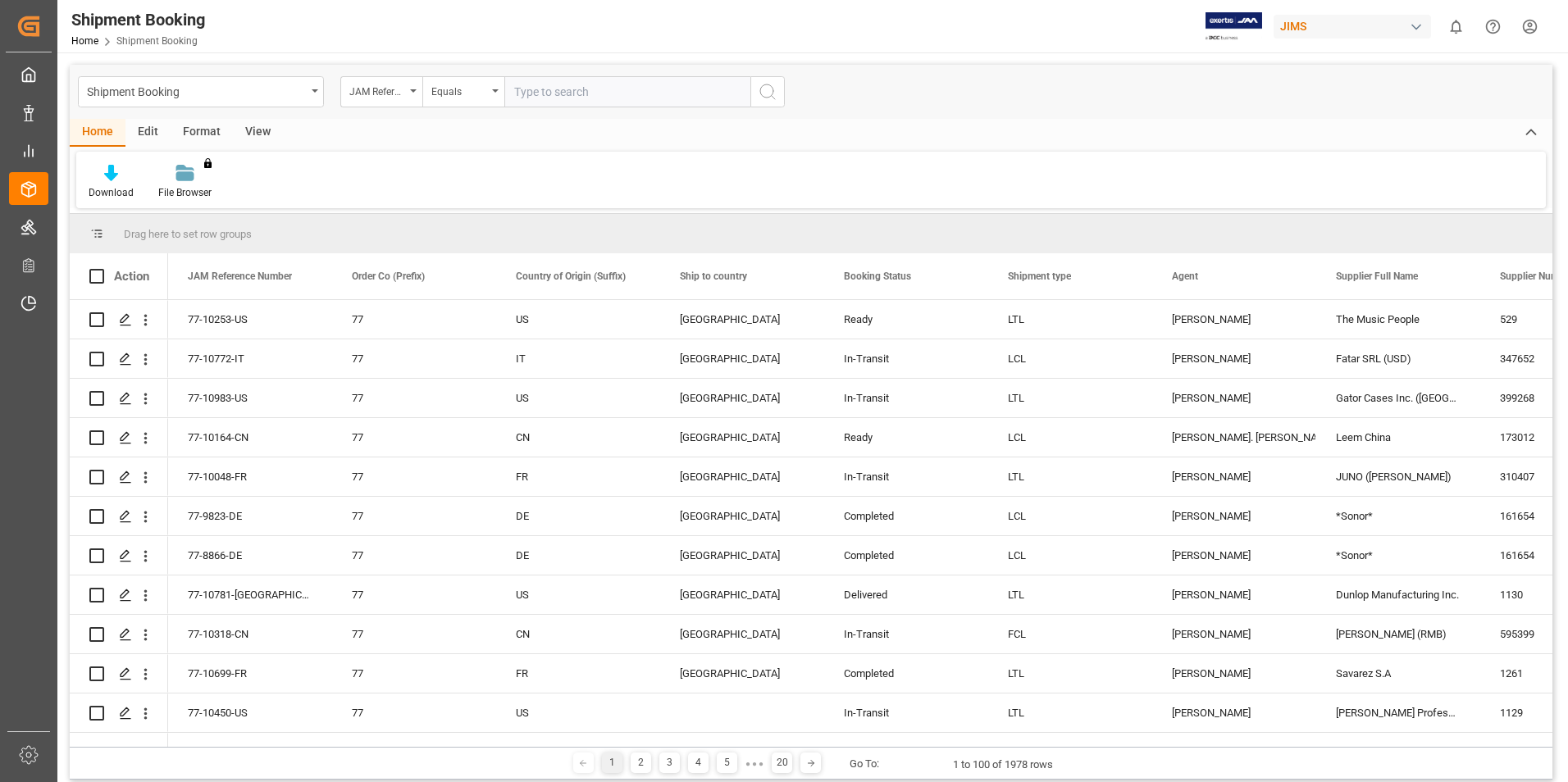
click at [543, 92] on input "text" at bounding box center [627, 91] width 246 height 31
paste input "77-10427-ID"
type input "77-10427-ID"
click at [766, 91] on icon "search button" at bounding box center [767, 91] width 19 height 19
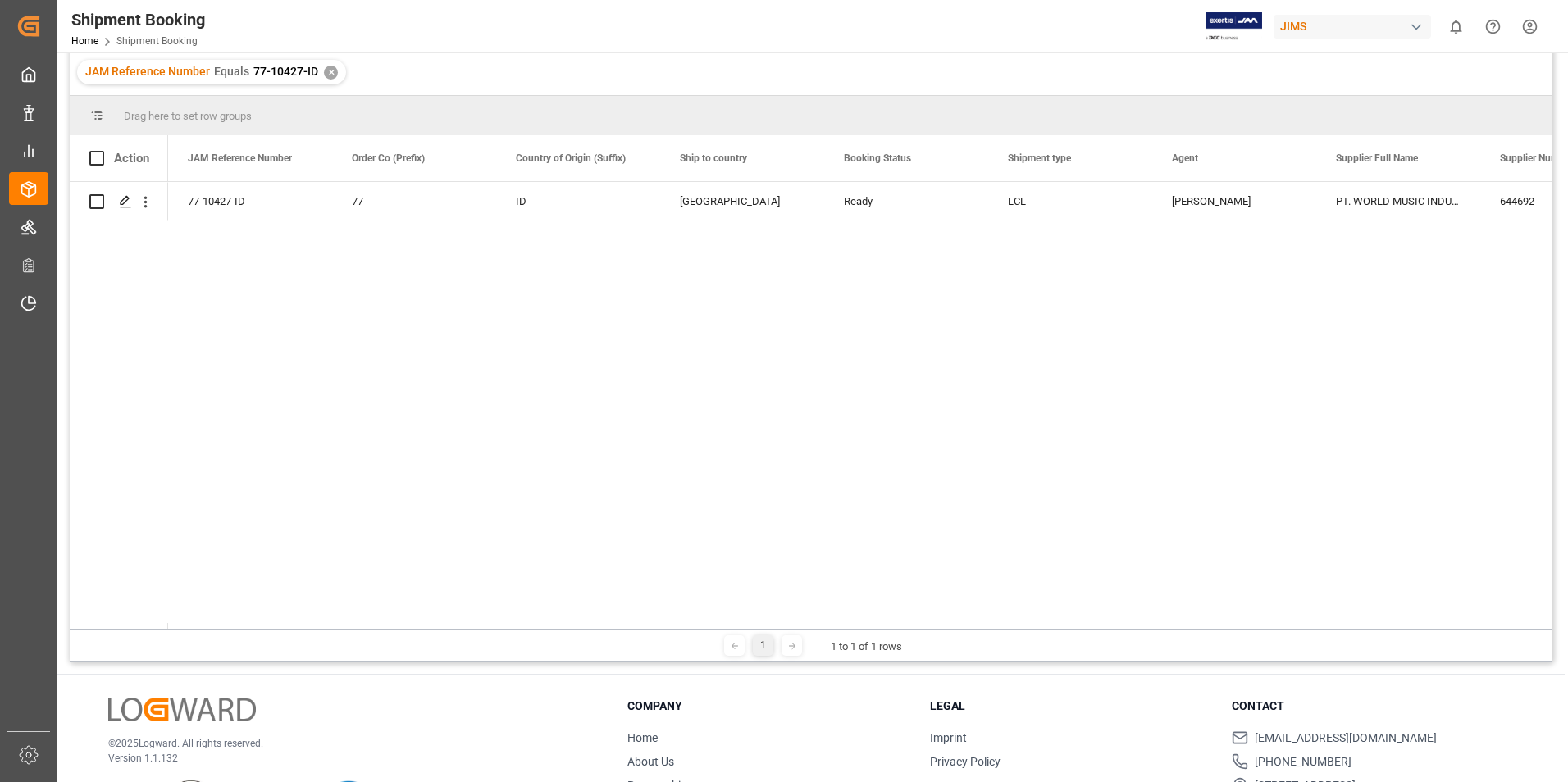
click at [326, 73] on div "✕" at bounding box center [330, 73] width 14 height 14
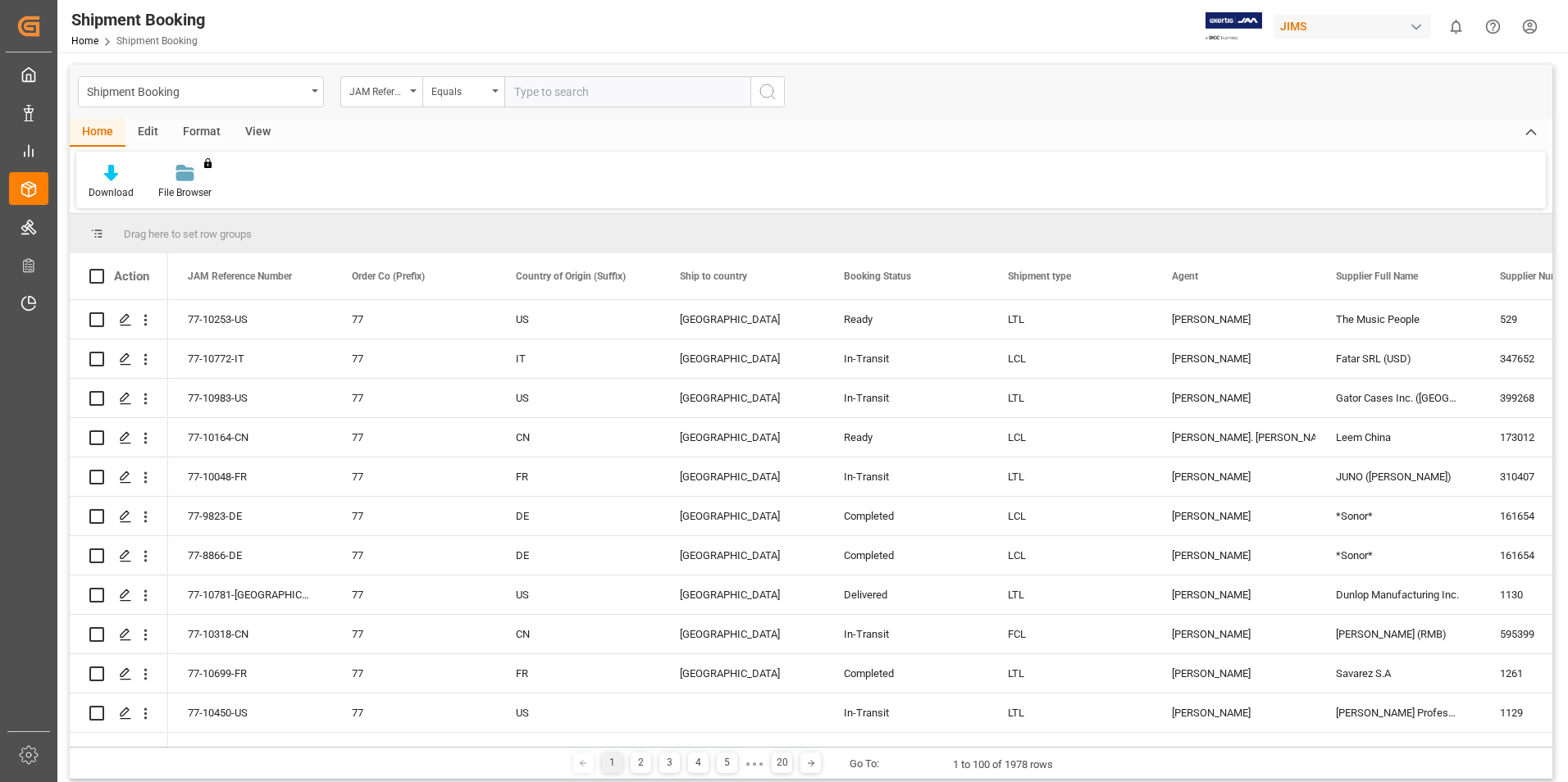
click at [547, 86] on input "text" at bounding box center [627, 91] width 246 height 31
paste input "845256"
type input "845256"
click at [764, 89] on icon "search button" at bounding box center [767, 91] width 19 height 19
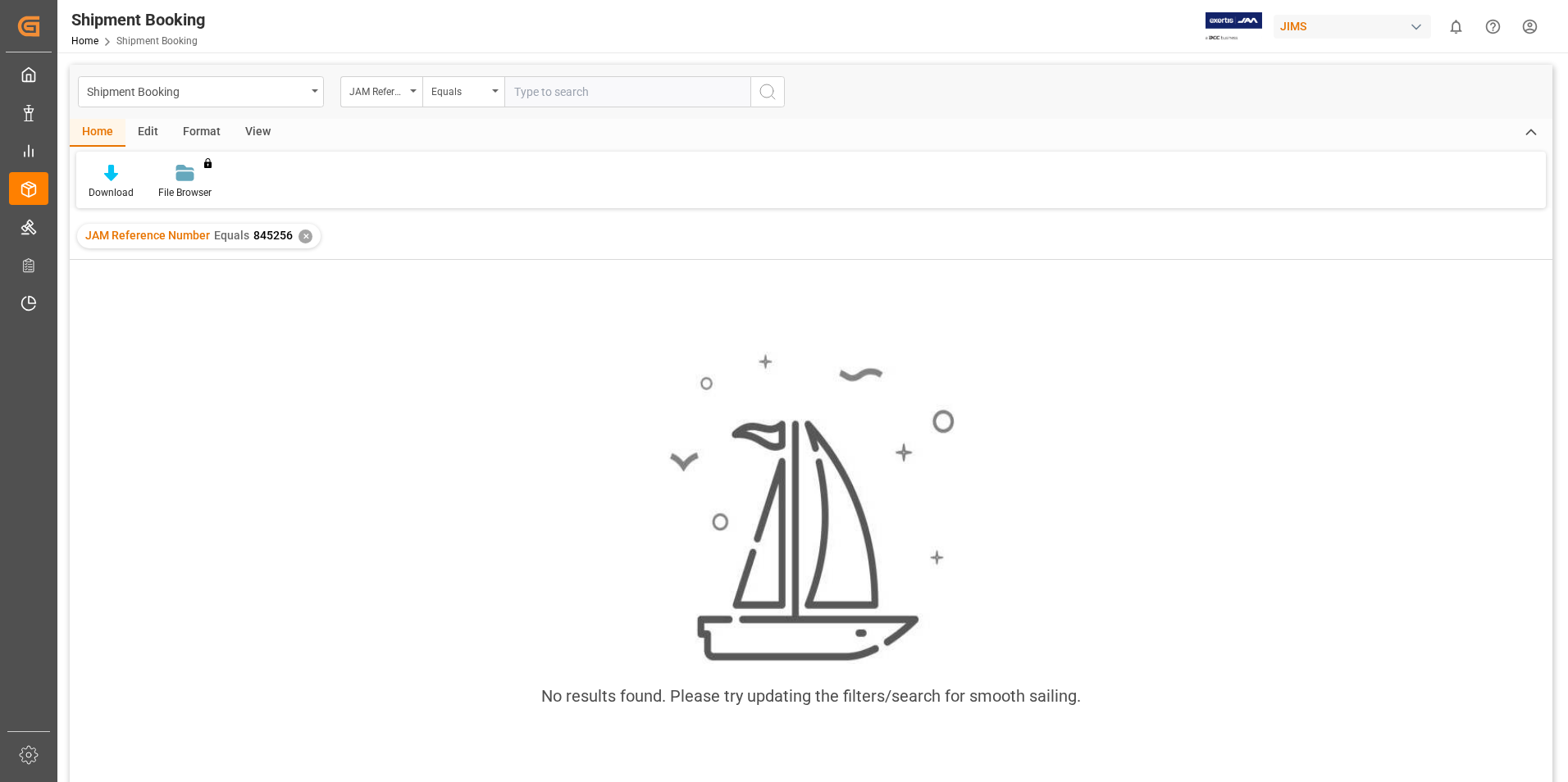
click at [301, 234] on div "✕" at bounding box center [305, 236] width 14 height 14
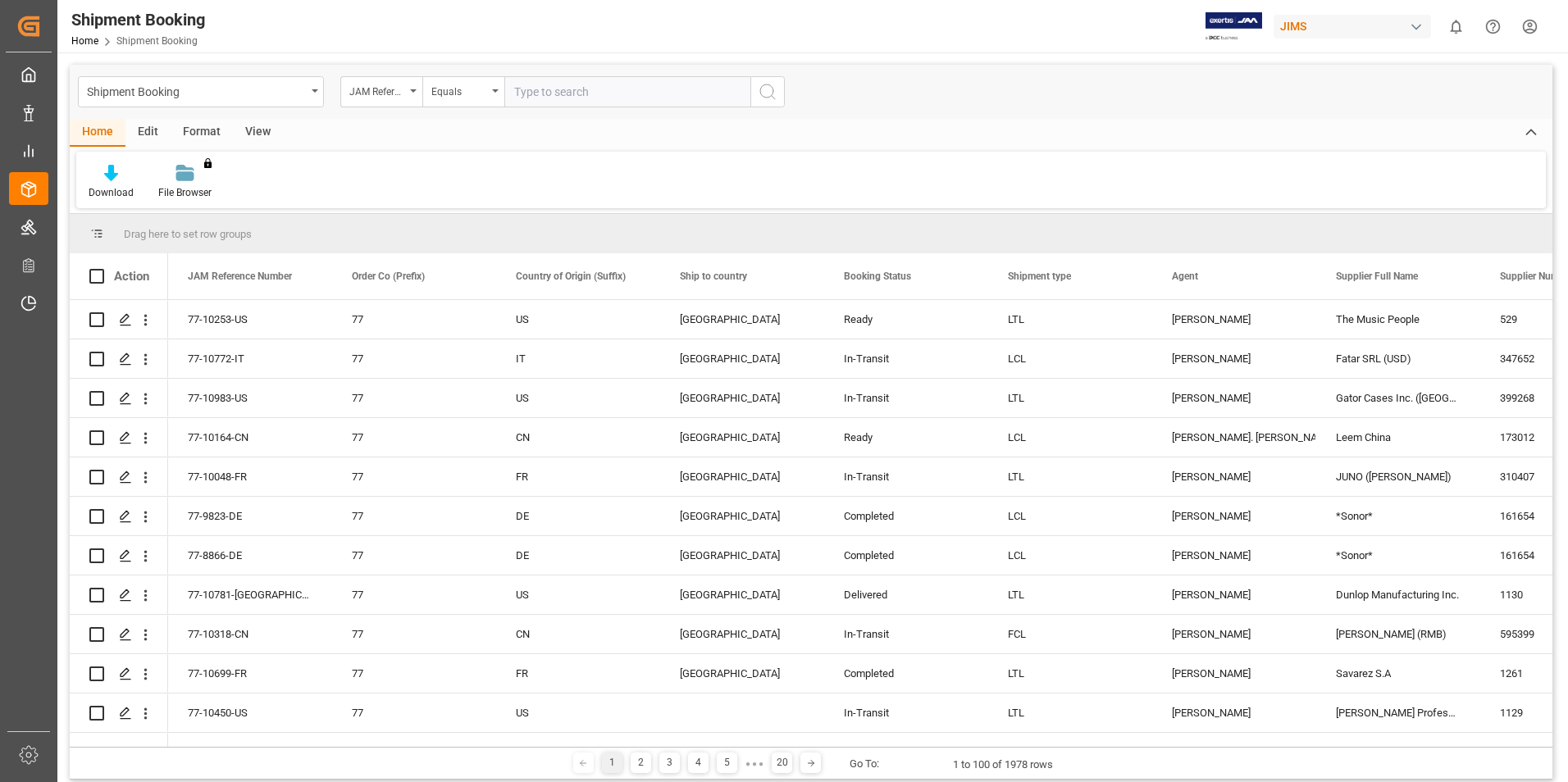
click at [575, 85] on input "text" at bounding box center [627, 91] width 246 height 31
paste input "77-8768-[GEOGRAPHIC_DATA]"
type input "77-8768-[GEOGRAPHIC_DATA]"
click at [762, 97] on icon "search button" at bounding box center [767, 91] width 19 height 19
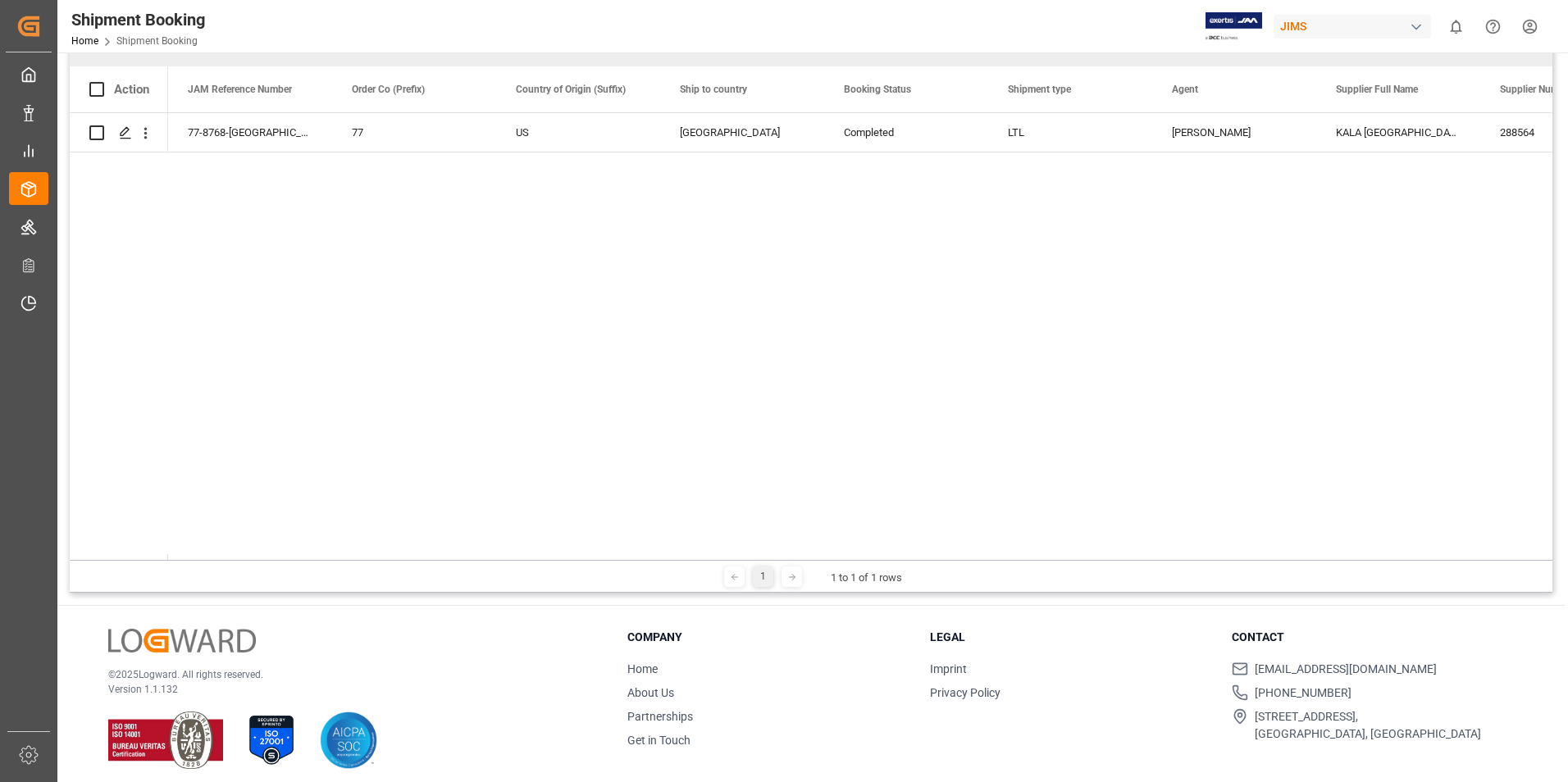
scroll to position [243, 0]
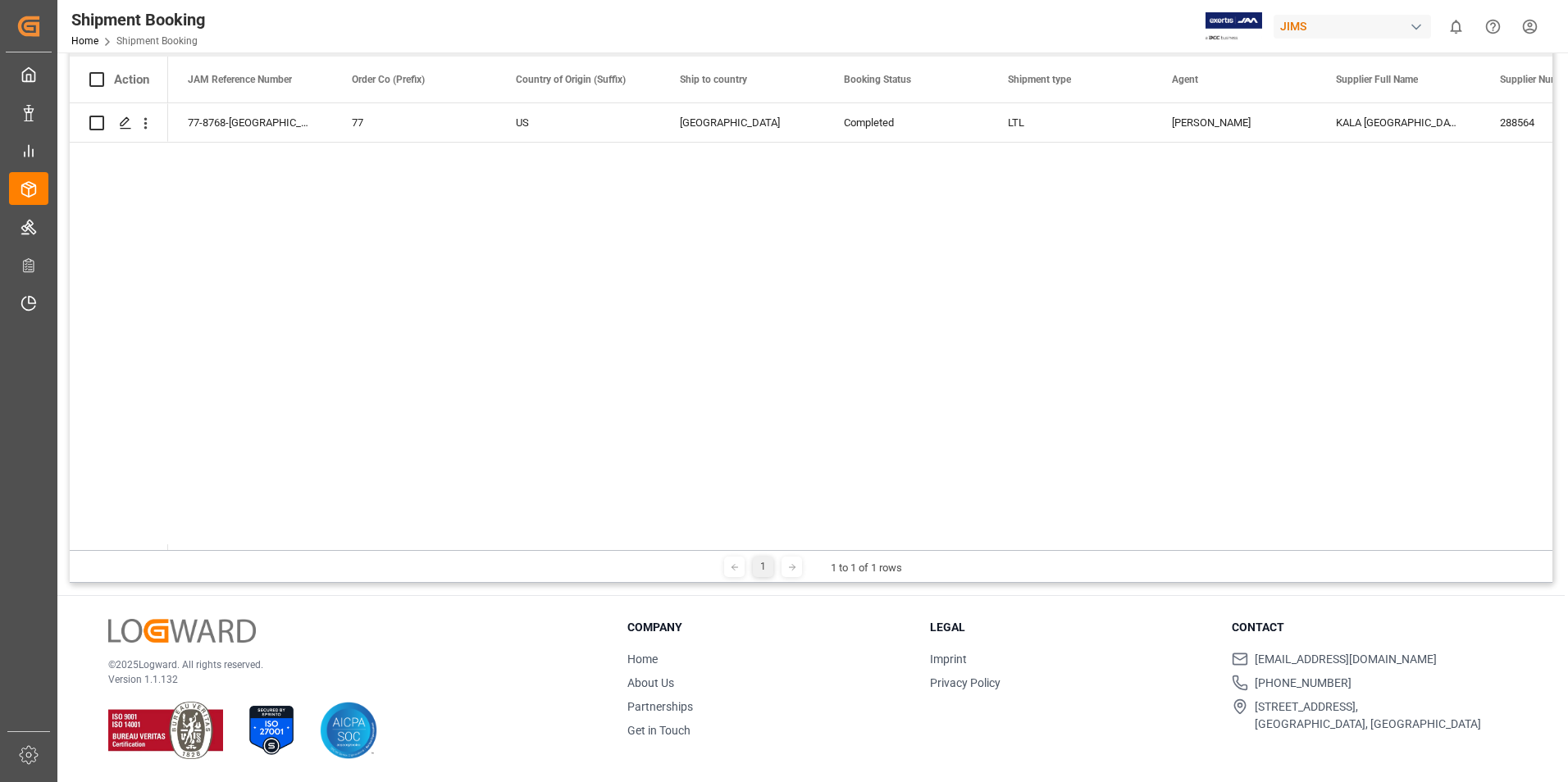
drag, startPoint x: 308, startPoint y: 550, endPoint x: 432, endPoint y: 550, distance: 124.0
click at [432, 550] on div "1 1 to 1 of 1 rows" at bounding box center [811, 566] width 1483 height 33
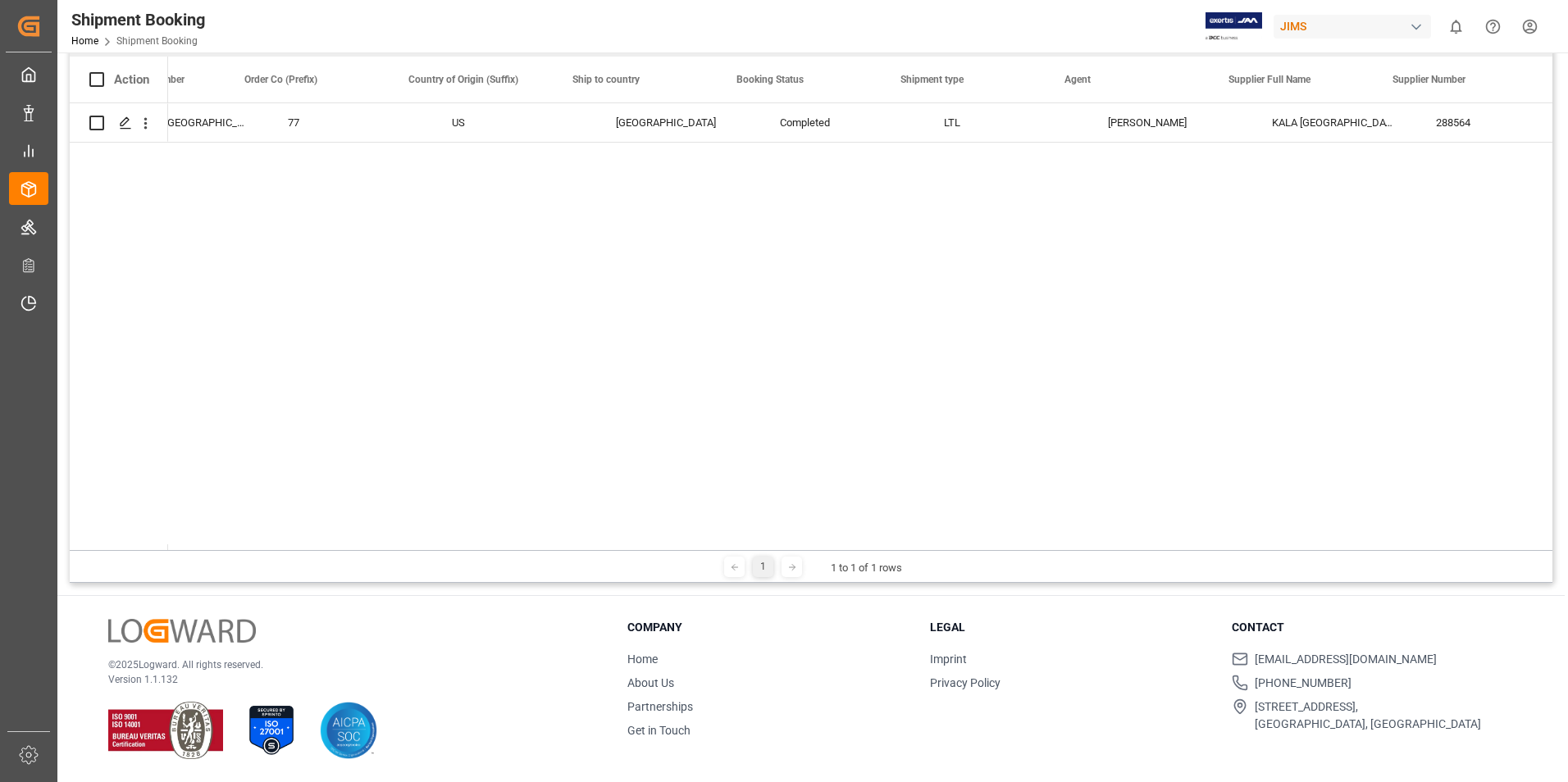
scroll to position [0, 145]
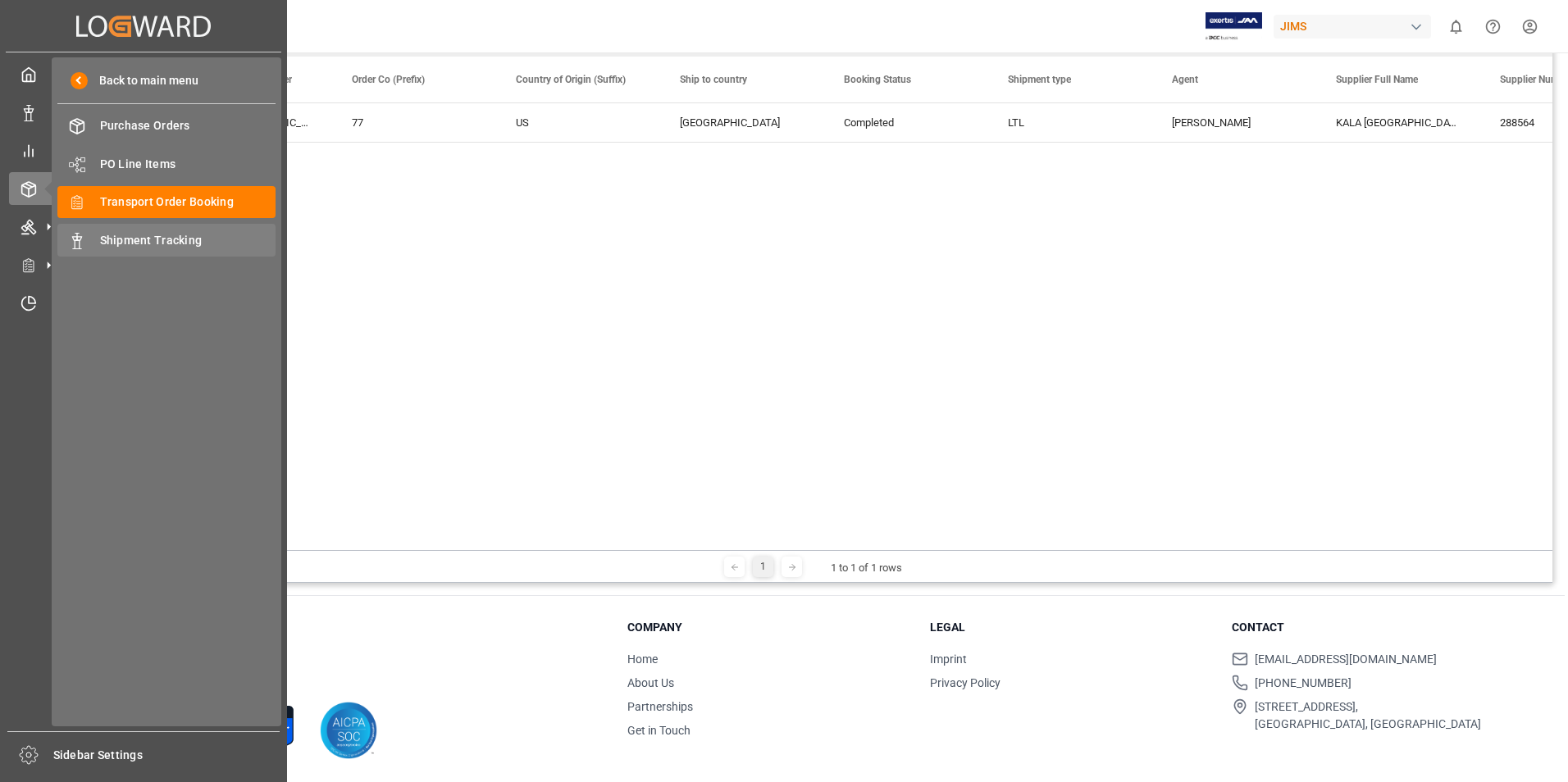
click at [124, 247] on span "Shipment Tracking" at bounding box center [187, 241] width 176 height 17
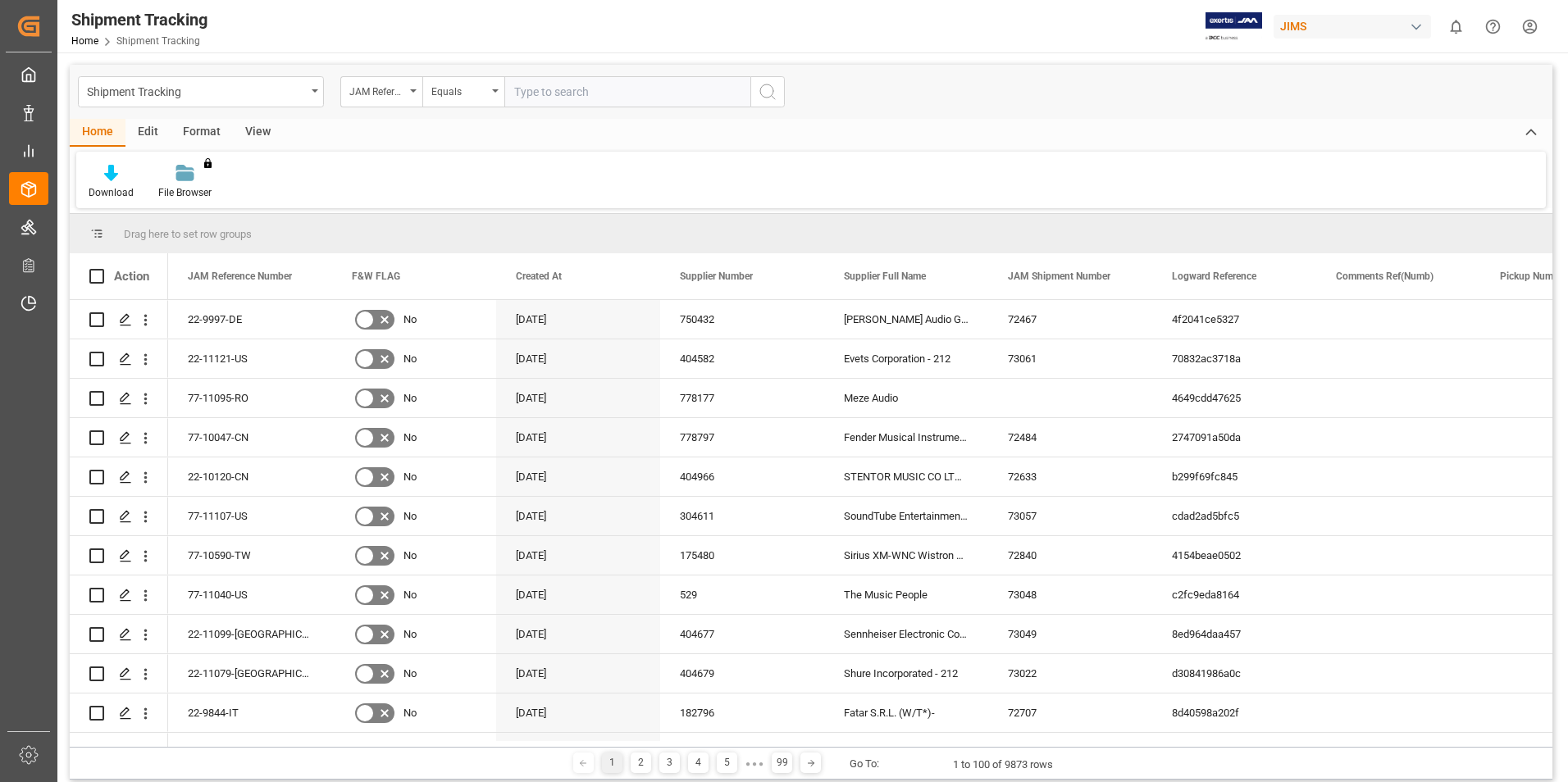
click at [562, 84] on input "text" at bounding box center [627, 91] width 246 height 31
paste input "77-8768-[GEOGRAPHIC_DATA]"
type input "77-8768-[GEOGRAPHIC_DATA]"
click at [767, 95] on icon "search button" at bounding box center [767, 91] width 19 height 19
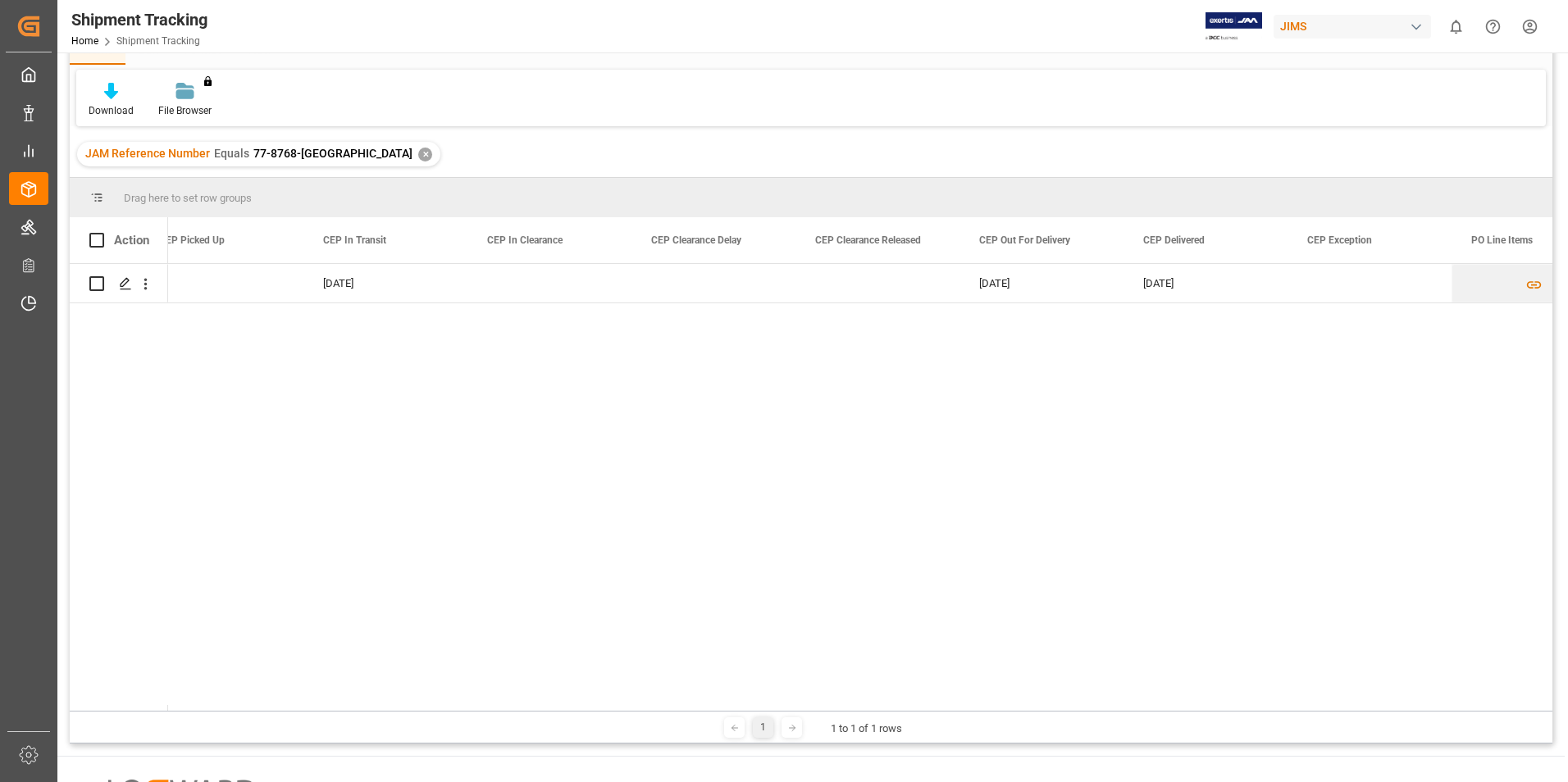
click at [418, 156] on div "✕" at bounding box center [425, 154] width 14 height 14
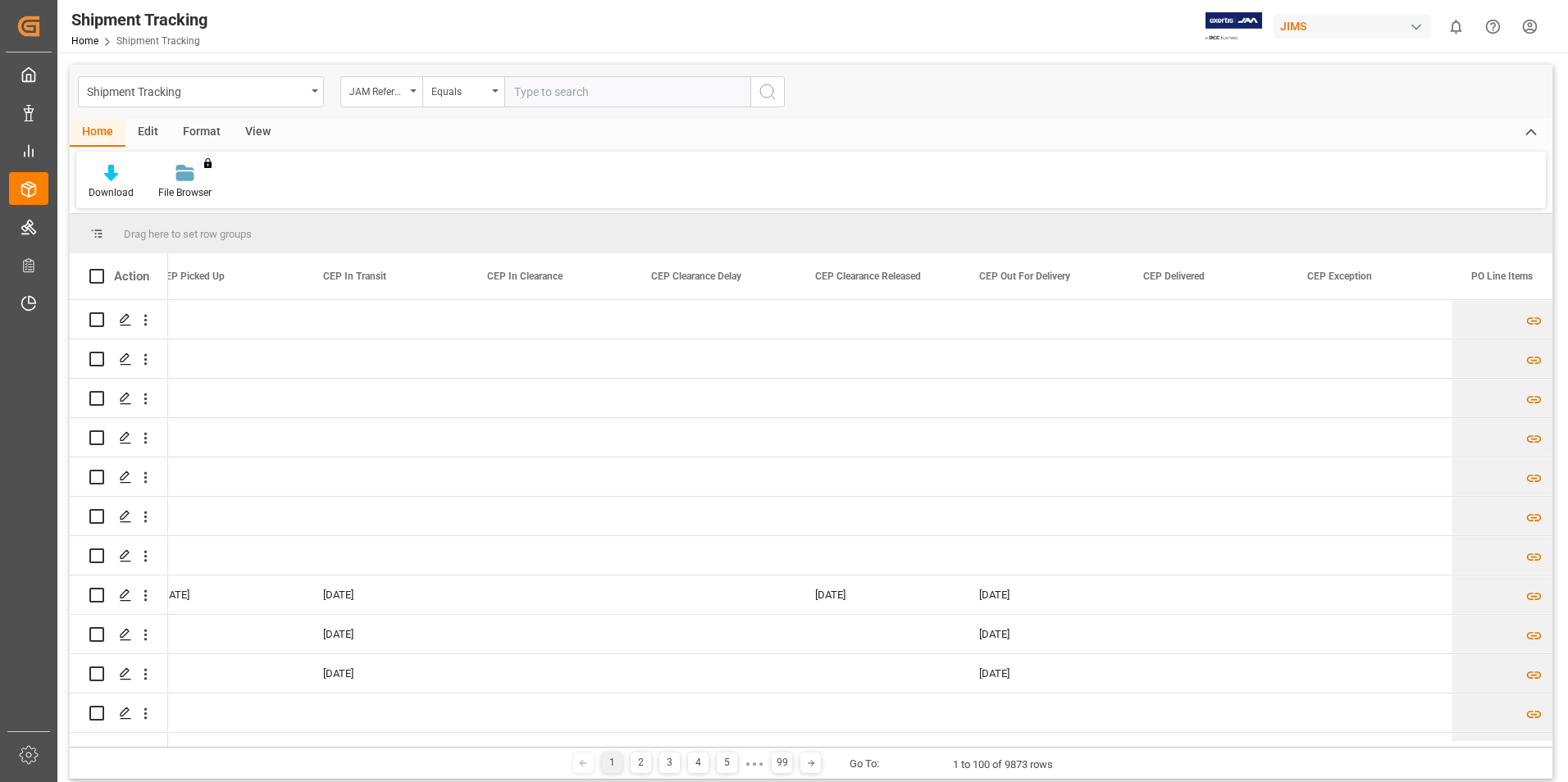
click at [531, 88] on input "text" at bounding box center [627, 91] width 246 height 31
paste input "77-7786-KR"
type input "77-7786-KR"
click at [768, 88] on icon "search button" at bounding box center [767, 91] width 19 height 19
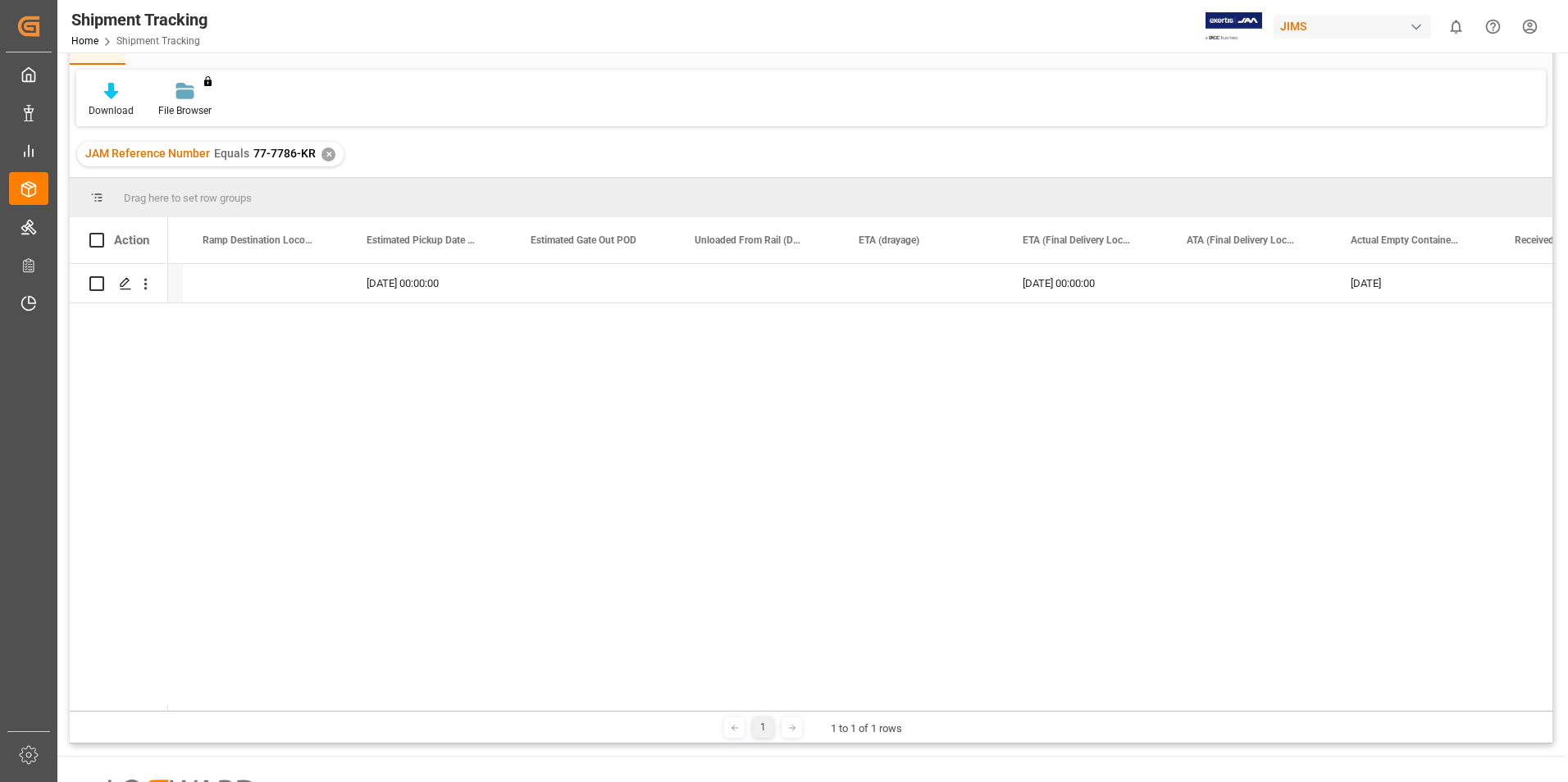
click at [324, 156] on div "✕" at bounding box center [328, 154] width 14 height 14
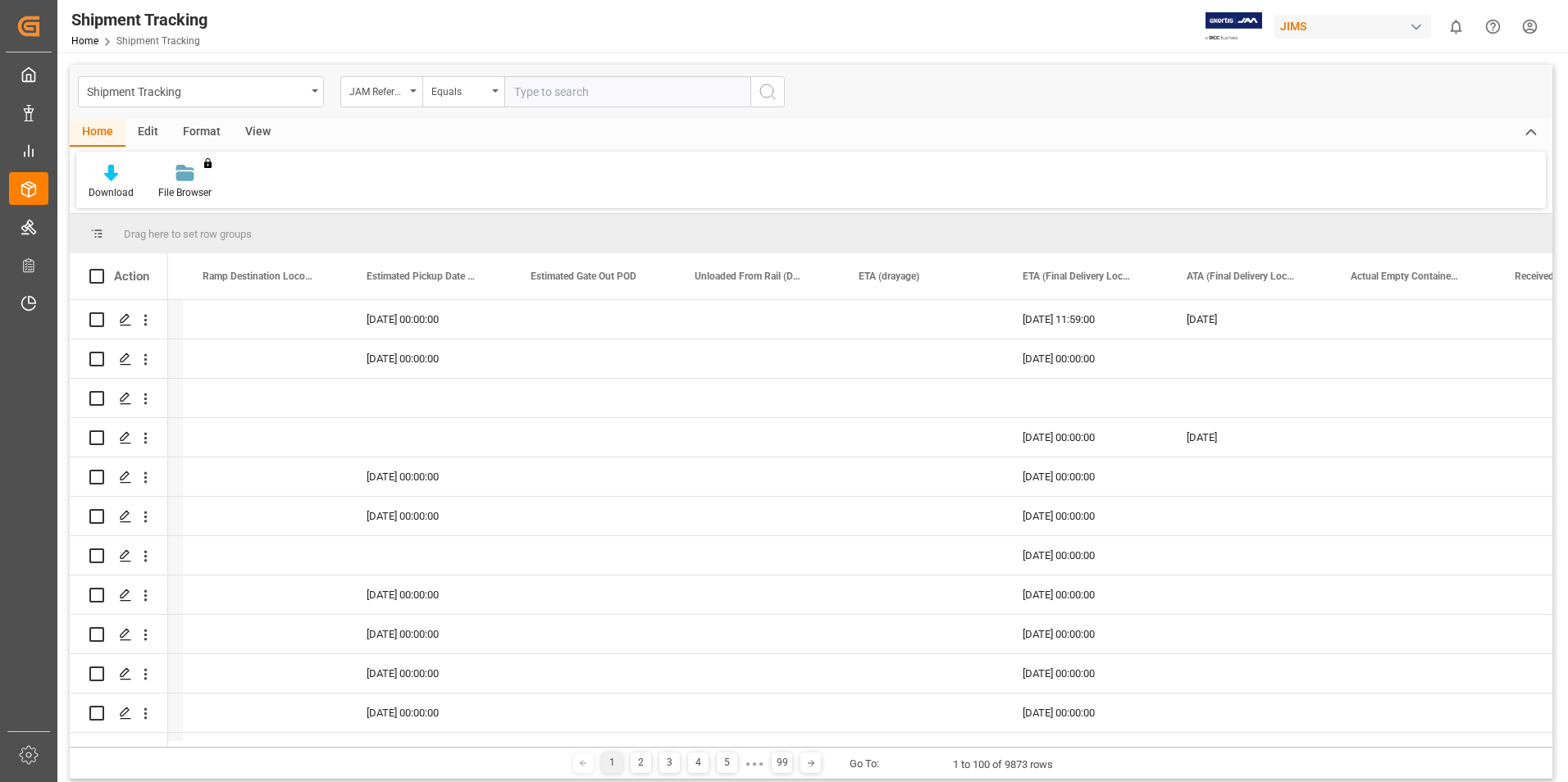
click at [536, 90] on input "text" at bounding box center [627, 91] width 246 height 31
paste input "77-8175-IT"
type input "77-8175-IT"
click at [770, 92] on icon "search button" at bounding box center [767, 91] width 19 height 19
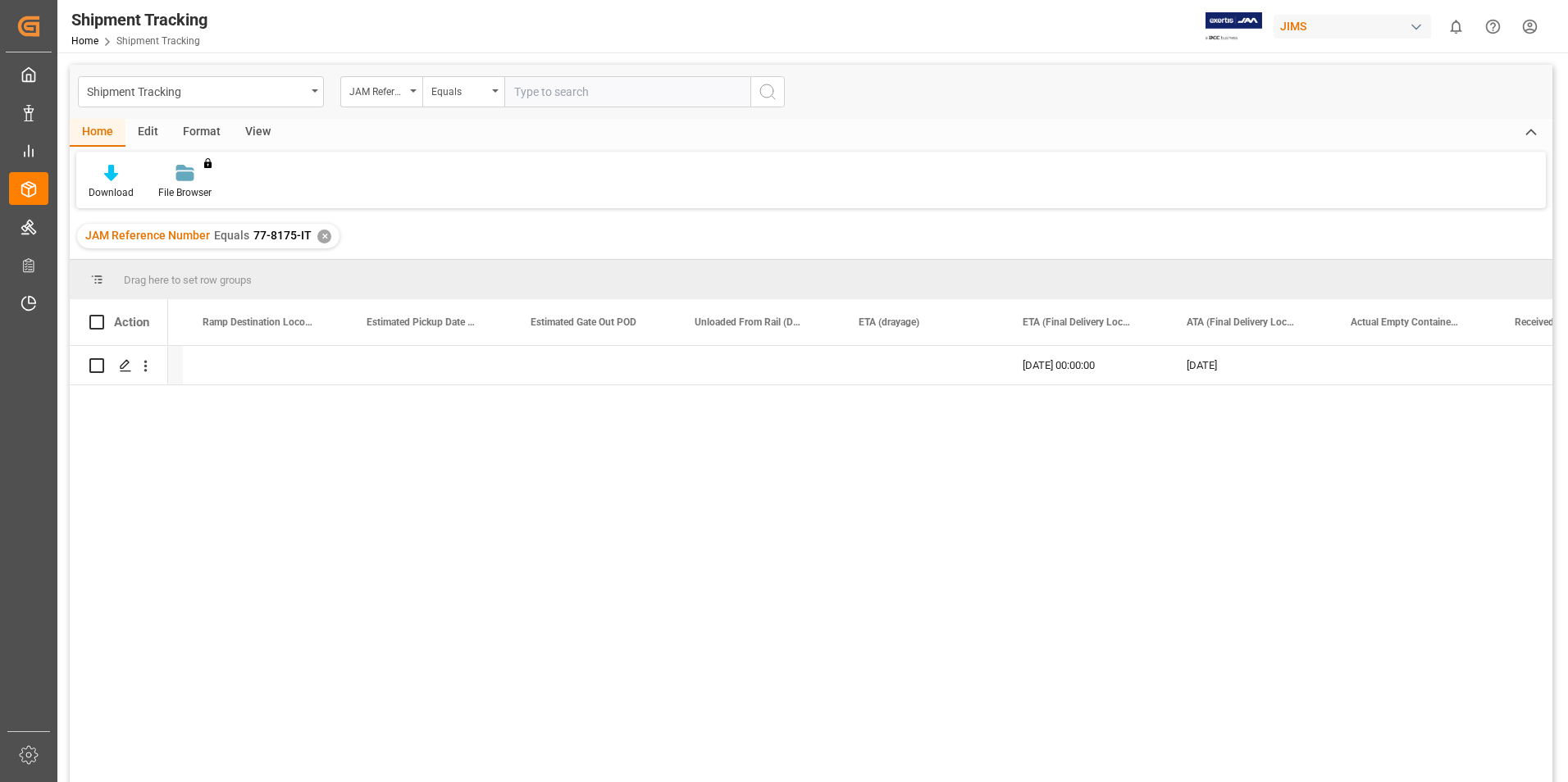
click at [318, 239] on div "✕" at bounding box center [324, 236] width 14 height 14
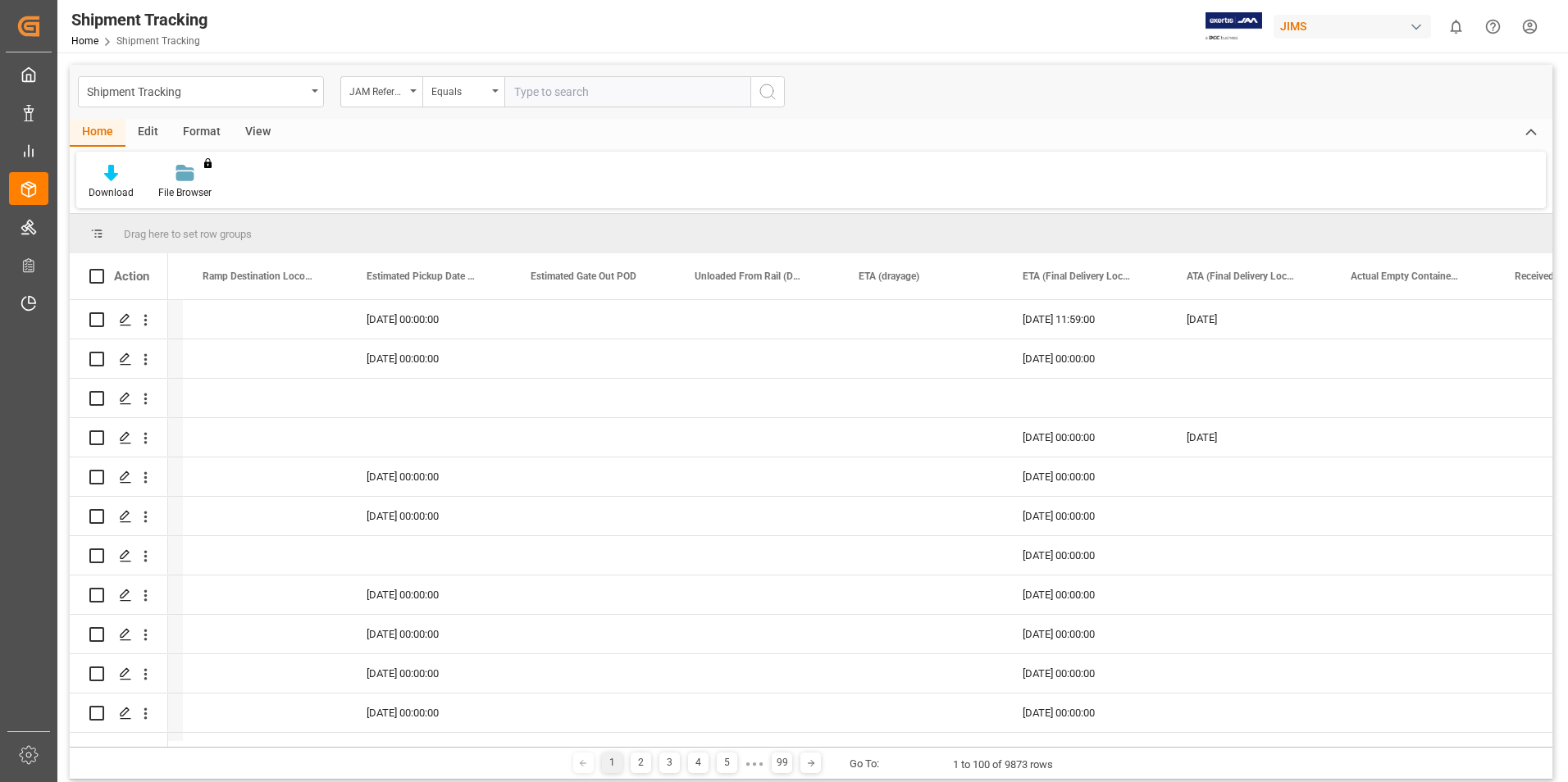
click at [560, 92] on input "text" at bounding box center [627, 91] width 246 height 31
paste input "77-8335-[GEOGRAPHIC_DATA]"
type input "77-8335-[GEOGRAPHIC_DATA]"
click at [760, 96] on icon "search button" at bounding box center [767, 91] width 19 height 19
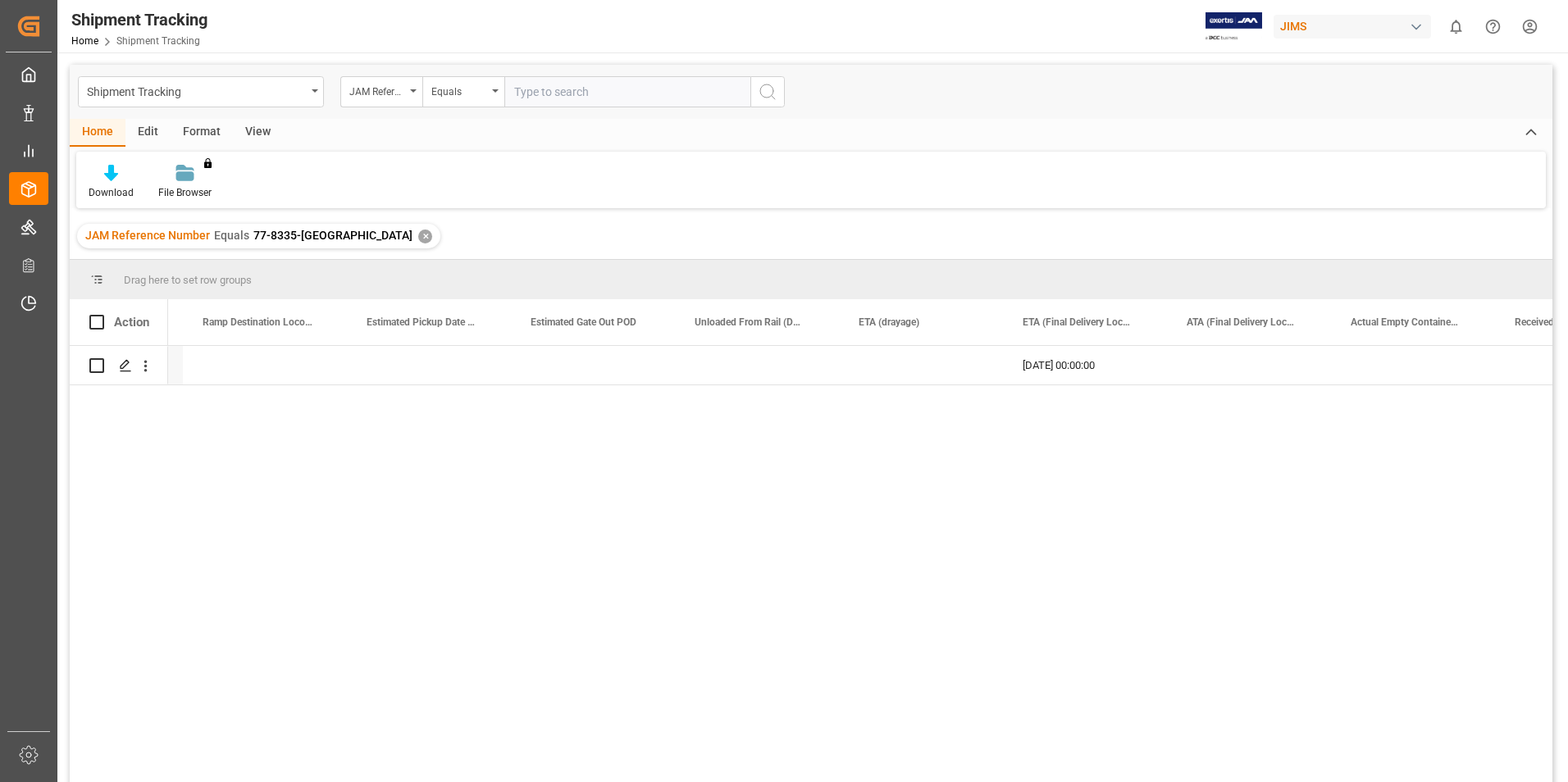
click at [418, 237] on div "✕" at bounding box center [425, 236] width 14 height 14
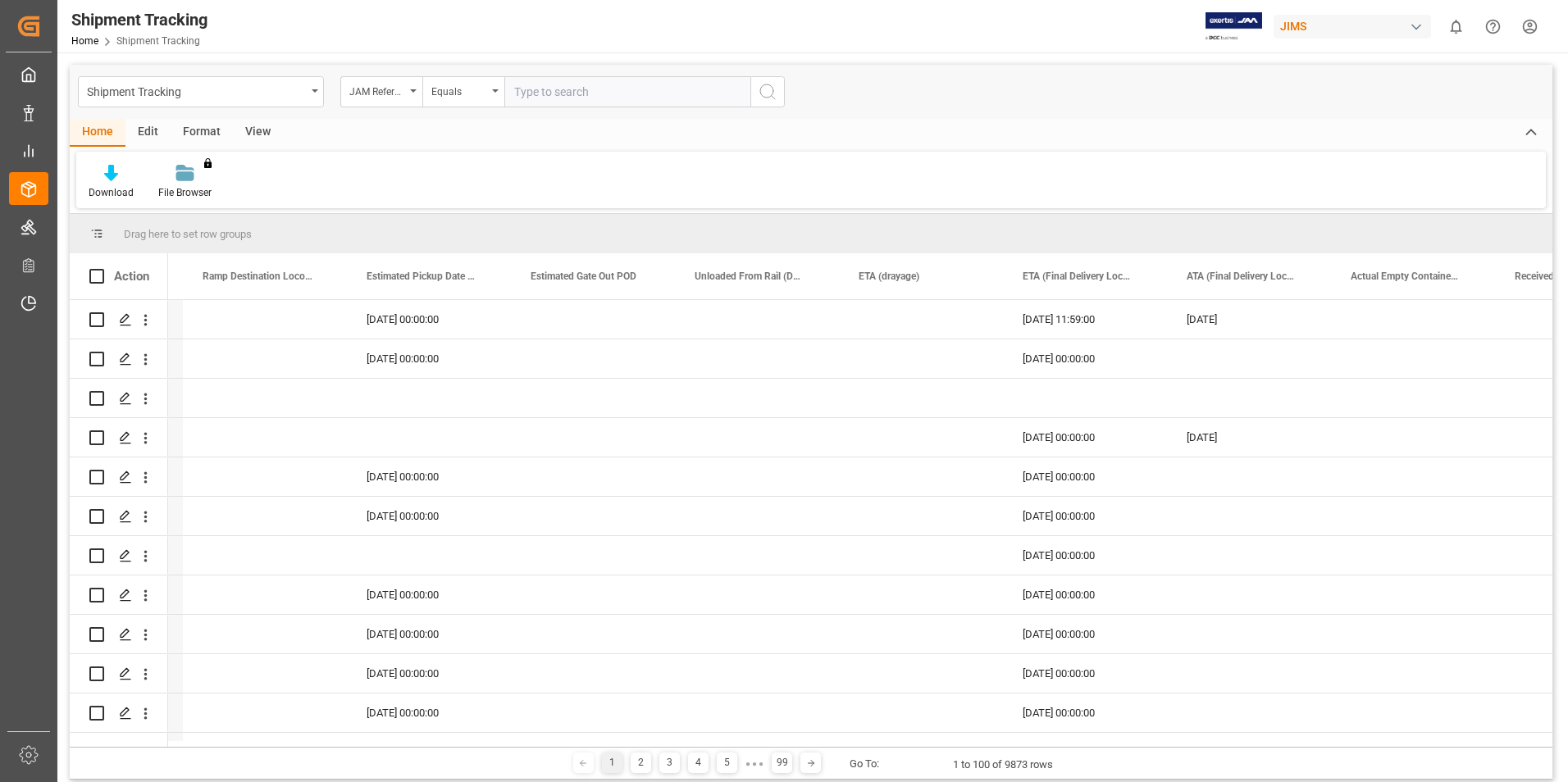
click at [600, 93] on input "text" at bounding box center [627, 91] width 246 height 31
paste input "77-8592-[GEOGRAPHIC_DATA]"
type input "77-8592-[GEOGRAPHIC_DATA]"
click at [773, 88] on icon "search button" at bounding box center [767, 91] width 19 height 19
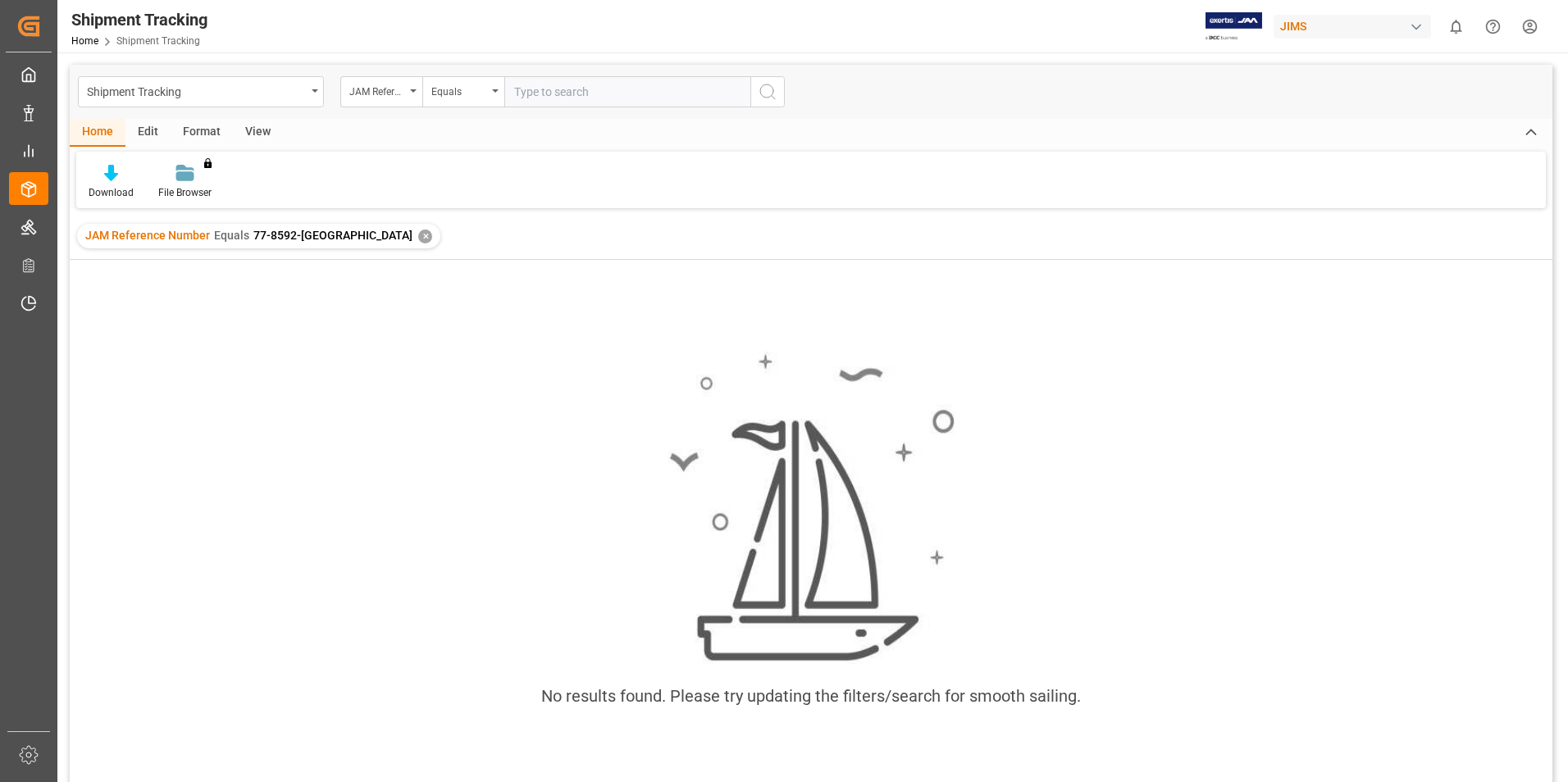
click at [418, 240] on div "✕" at bounding box center [425, 236] width 14 height 14
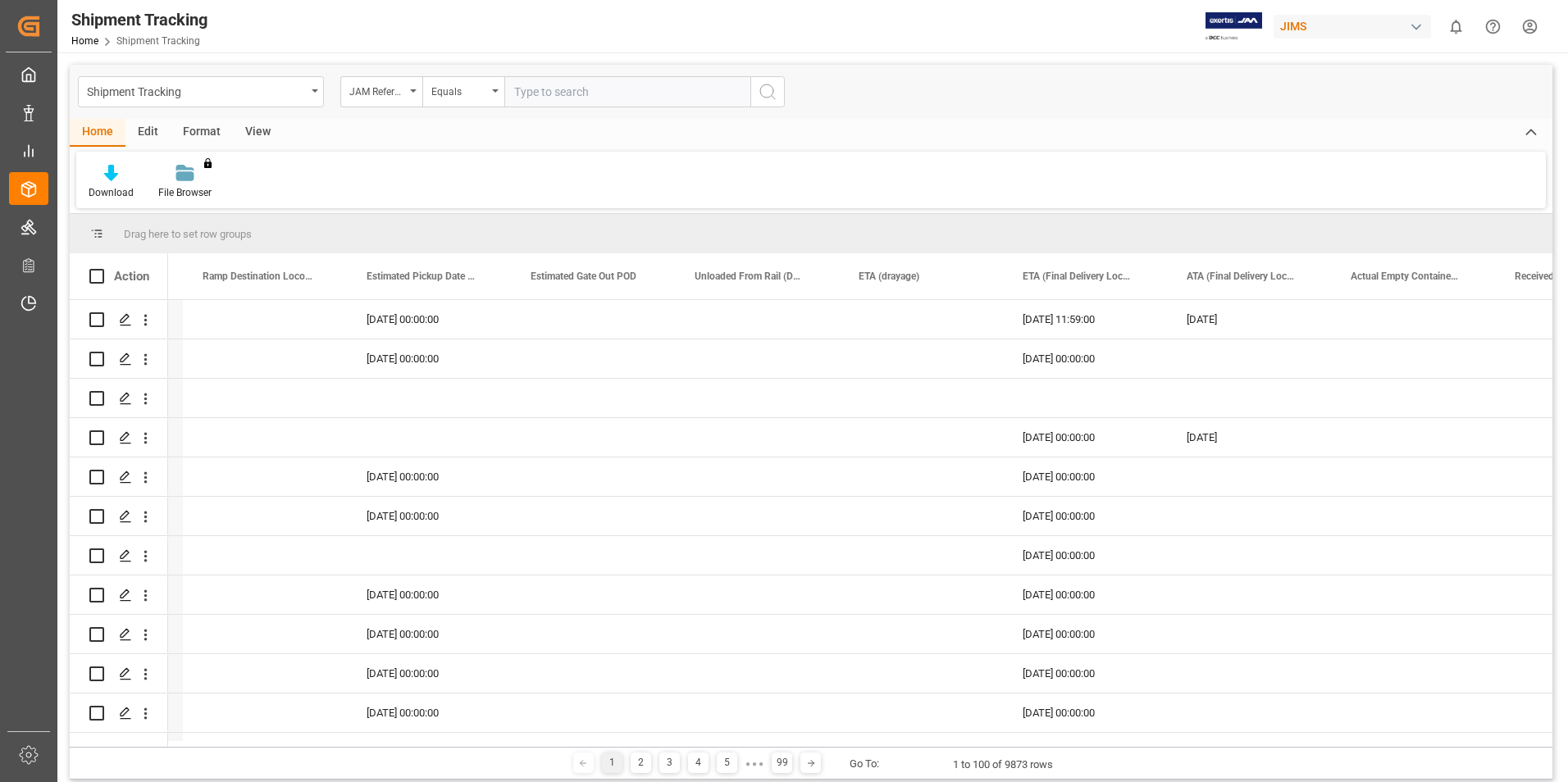
click at [553, 94] on input "text" at bounding box center [627, 91] width 246 height 31
paste input "77-8715-US"
type input "77-8715-US"
click at [774, 97] on icon "search button" at bounding box center [767, 91] width 19 height 19
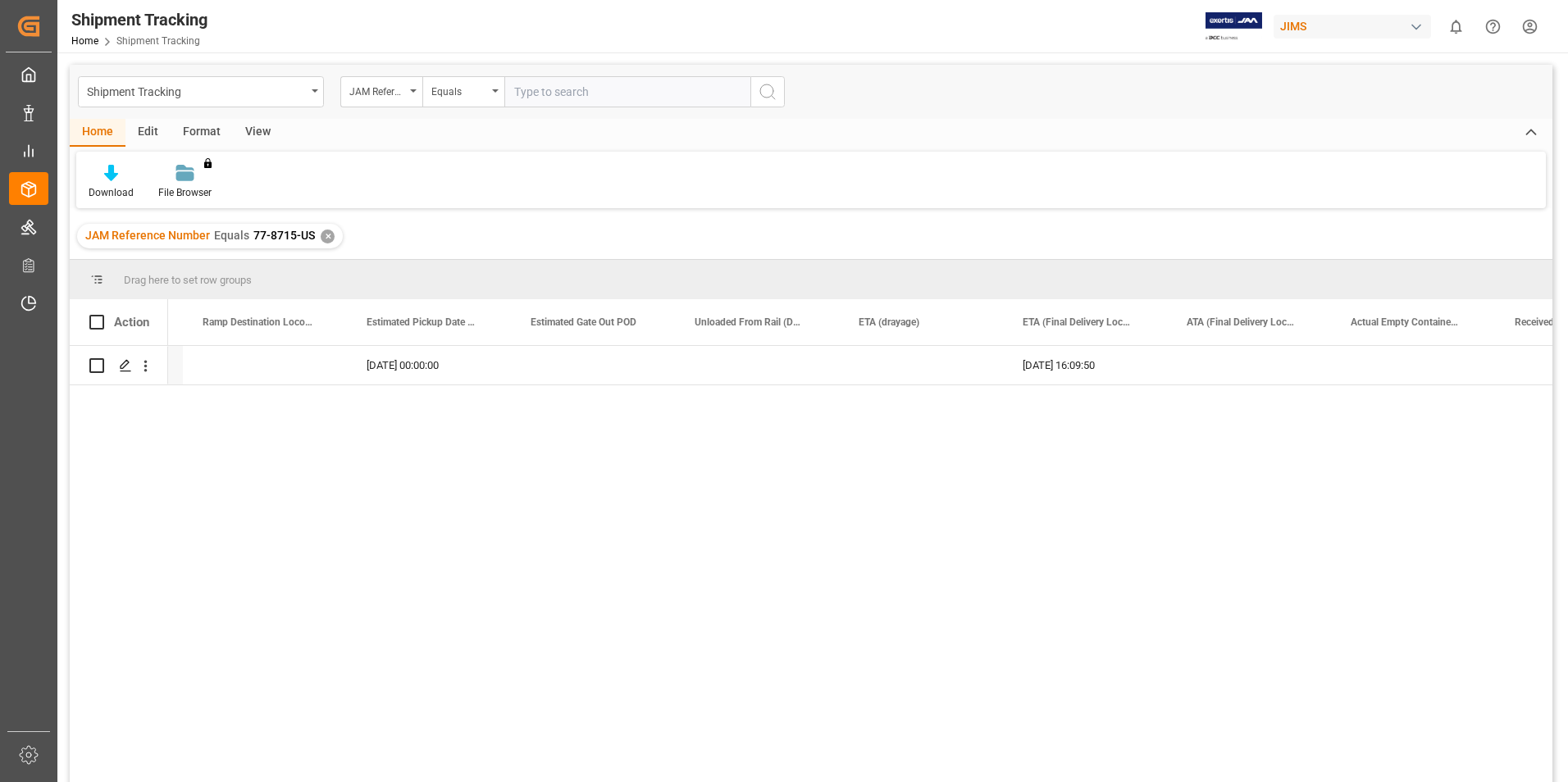
click at [324, 235] on div "✕" at bounding box center [327, 236] width 14 height 14
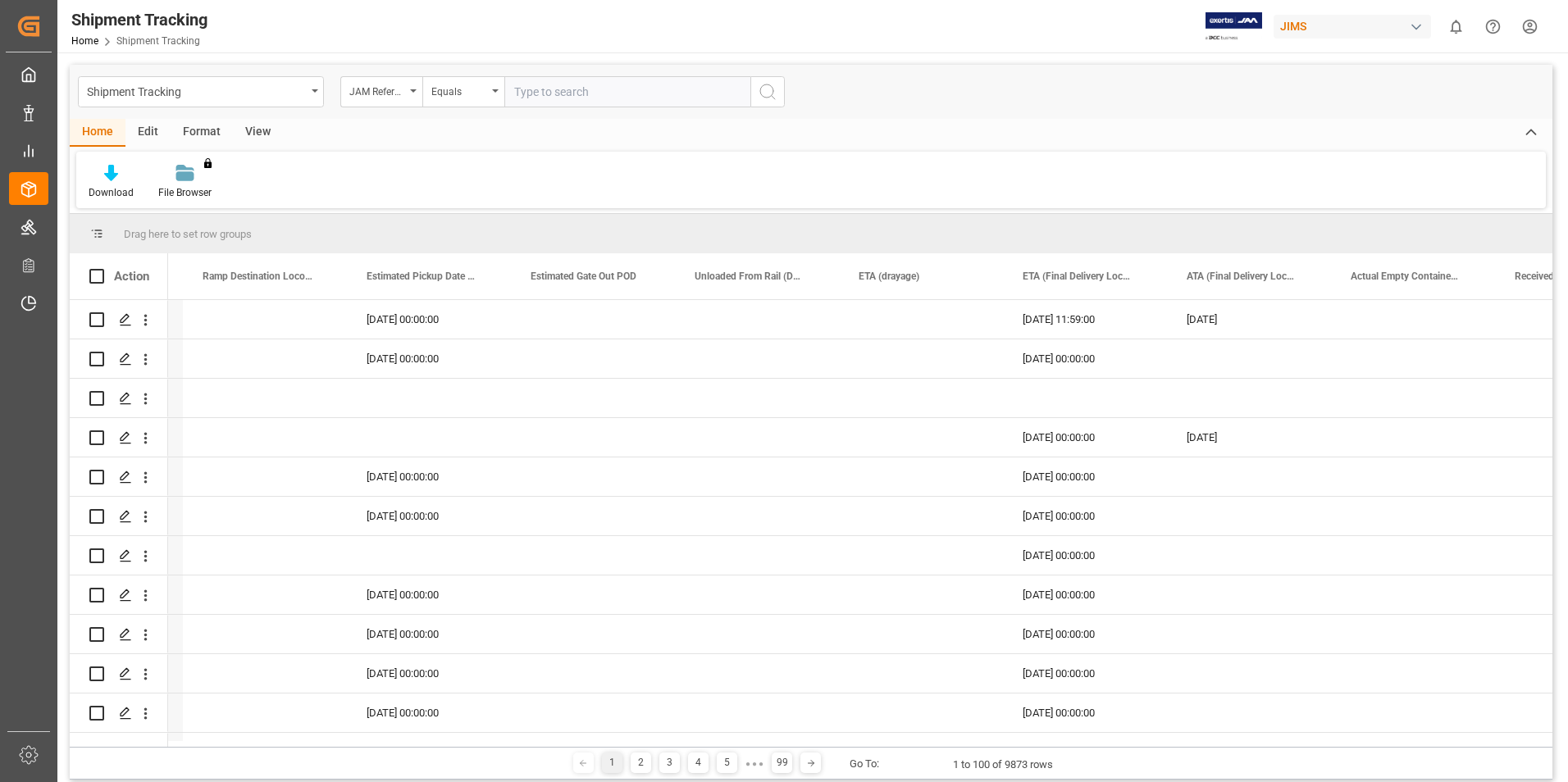
click at [556, 94] on input "text" at bounding box center [627, 91] width 246 height 31
paste input "77-8779-[GEOGRAPHIC_DATA]"
type input "77-8779-[GEOGRAPHIC_DATA]"
click at [754, 96] on button "search button" at bounding box center [767, 91] width 34 height 31
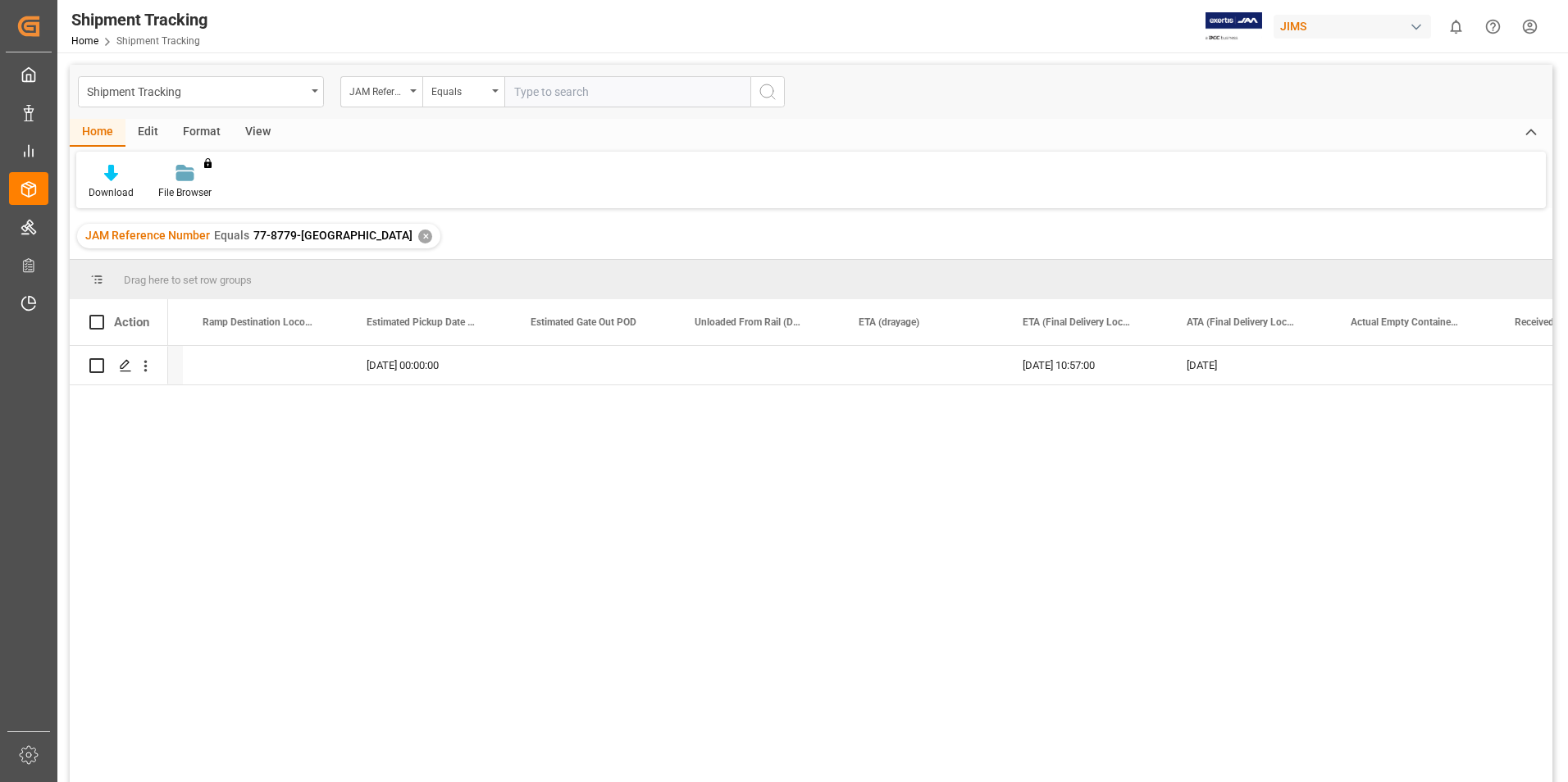
click at [418, 236] on div "✕" at bounding box center [425, 236] width 14 height 14
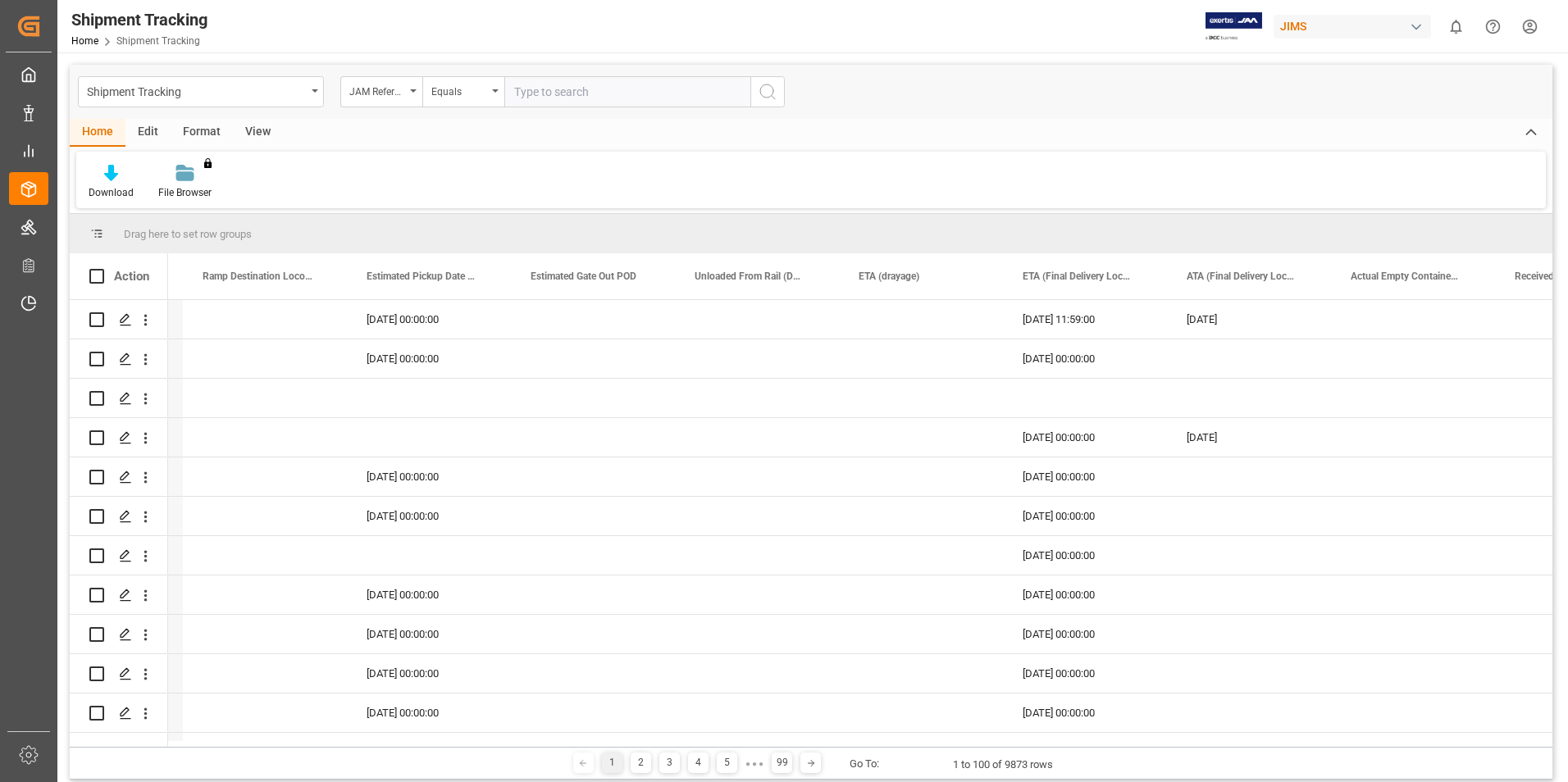
drag, startPoint x: 564, startPoint y: 97, endPoint x: 586, endPoint y: 94, distance: 22.2
click at [563, 97] on input "text" at bounding box center [627, 91] width 246 height 31
paste input "77-7719-[GEOGRAPHIC_DATA]"
type input "77-7719-[GEOGRAPHIC_DATA]"
click at [765, 93] on icon "search button" at bounding box center [767, 91] width 19 height 19
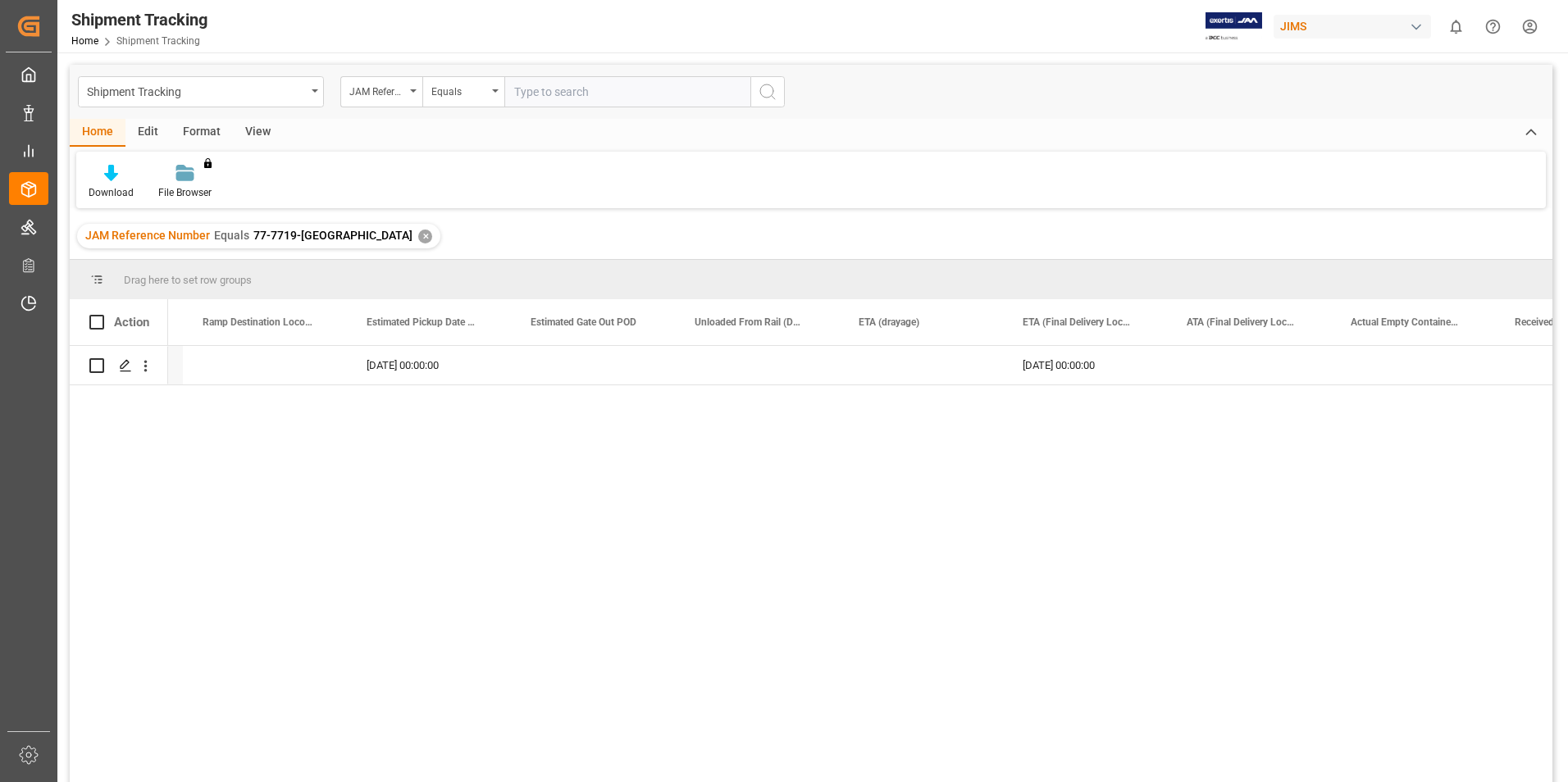
click at [418, 234] on div "✕" at bounding box center [425, 236] width 14 height 14
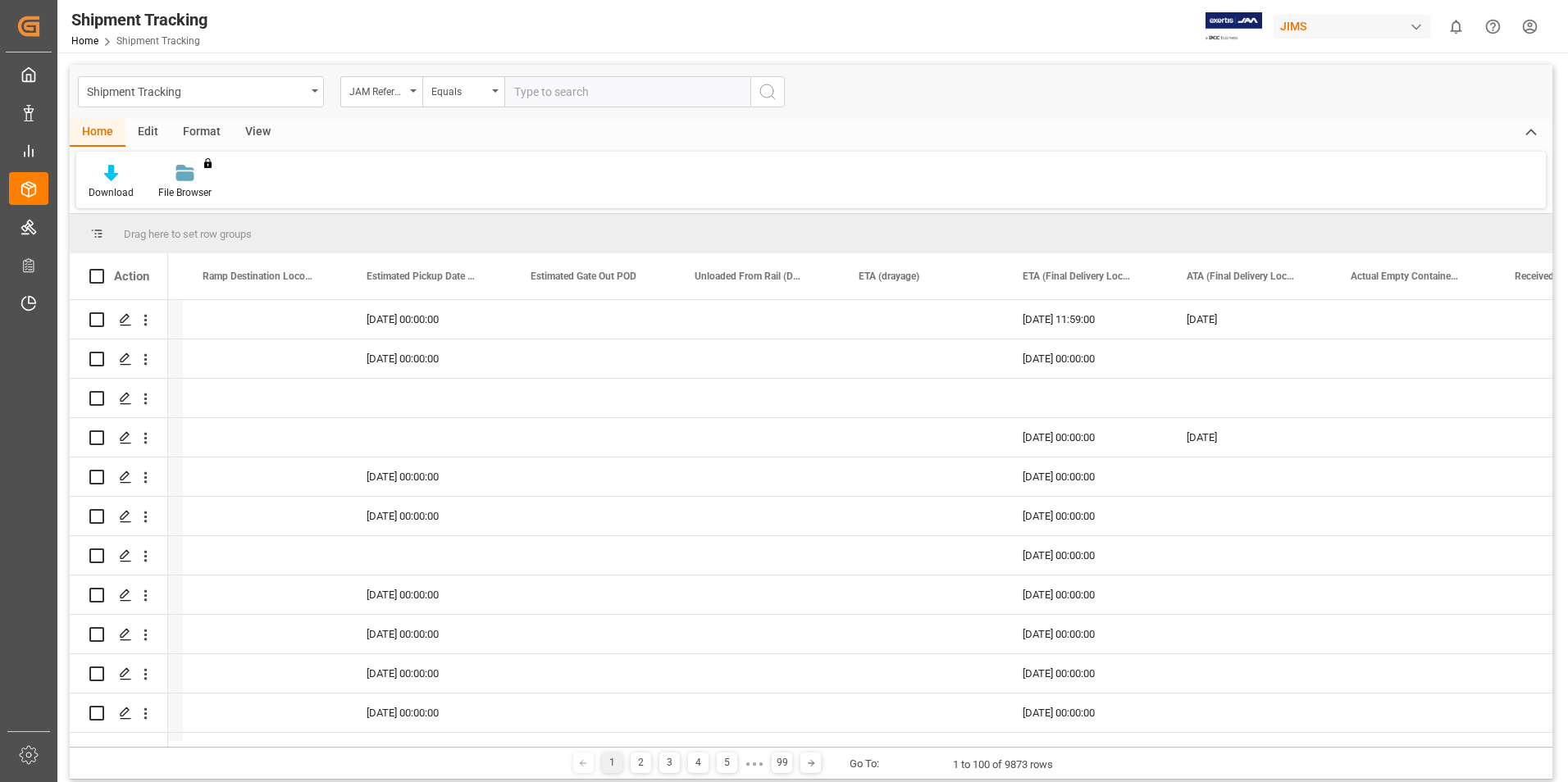
click at [562, 97] on input "text" at bounding box center [627, 91] width 246 height 31
paste input "77-8858-[GEOGRAPHIC_DATA]"
type input "77-8858-[GEOGRAPHIC_DATA]"
click at [767, 92] on icon "search button" at bounding box center [767, 91] width 19 height 19
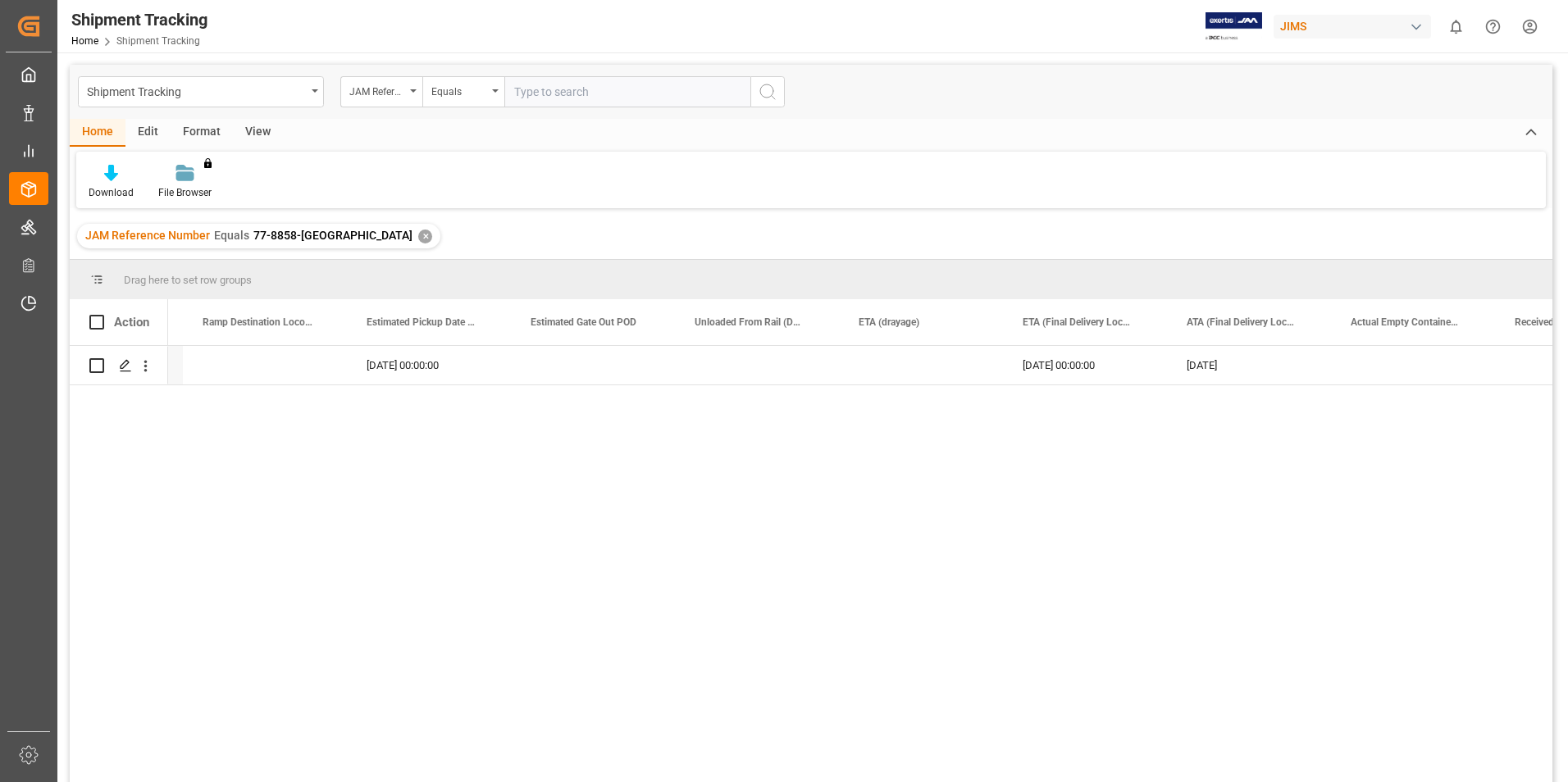
click at [418, 235] on div "✕" at bounding box center [425, 236] width 14 height 14
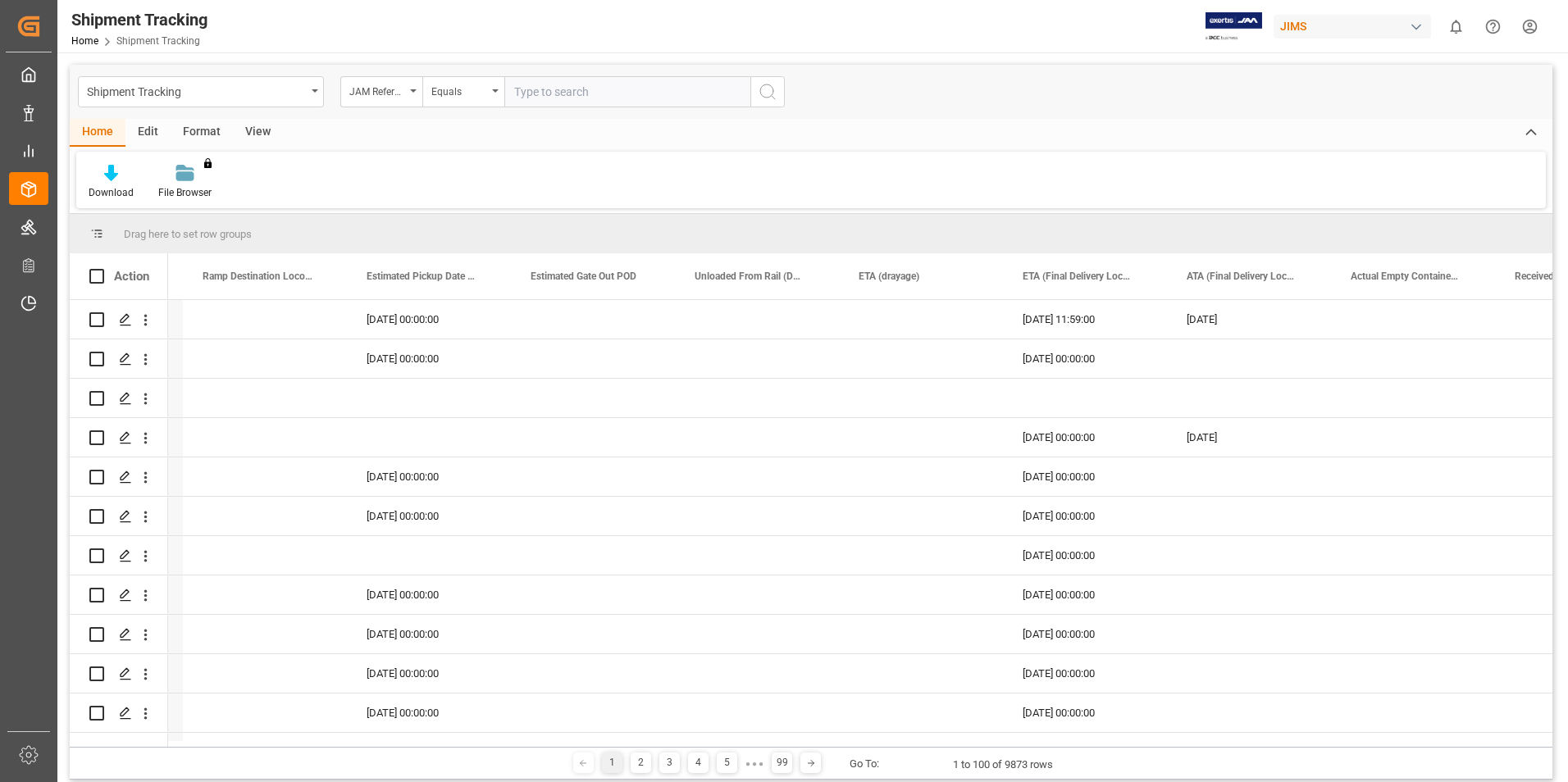
click at [553, 88] on input "text" at bounding box center [627, 91] width 246 height 31
paste input "77-9248-[GEOGRAPHIC_DATA]"
type input "77-9248-[GEOGRAPHIC_DATA]"
click at [765, 92] on icon "search button" at bounding box center [767, 91] width 19 height 19
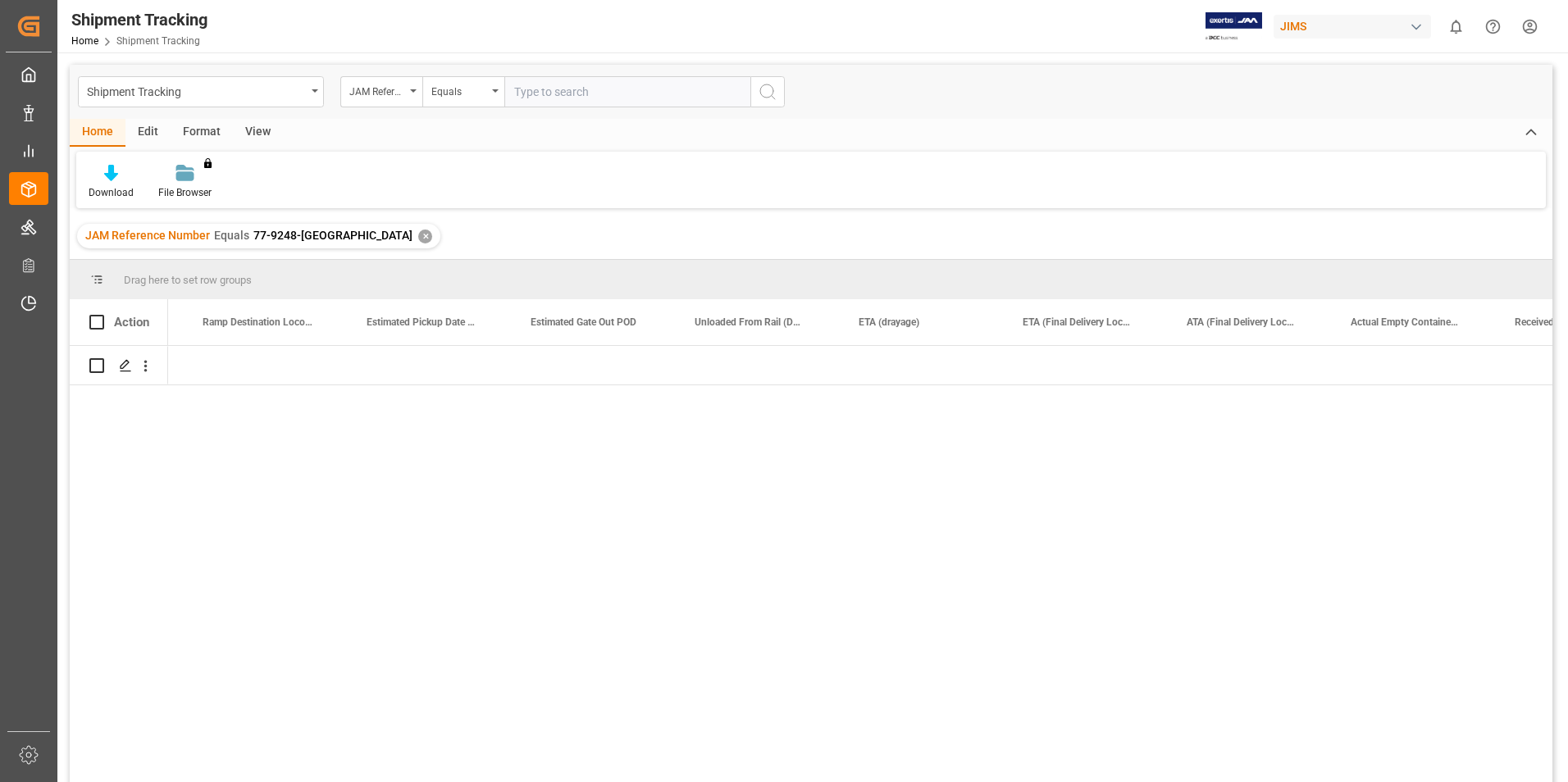
scroll to position [0, 4904]
click at [333, 239] on div "JAM Reference Number Equals 77-9248-US ✕" at bounding box center [258, 235] width 363 height 24
click at [418, 237] on div "✕" at bounding box center [425, 236] width 14 height 14
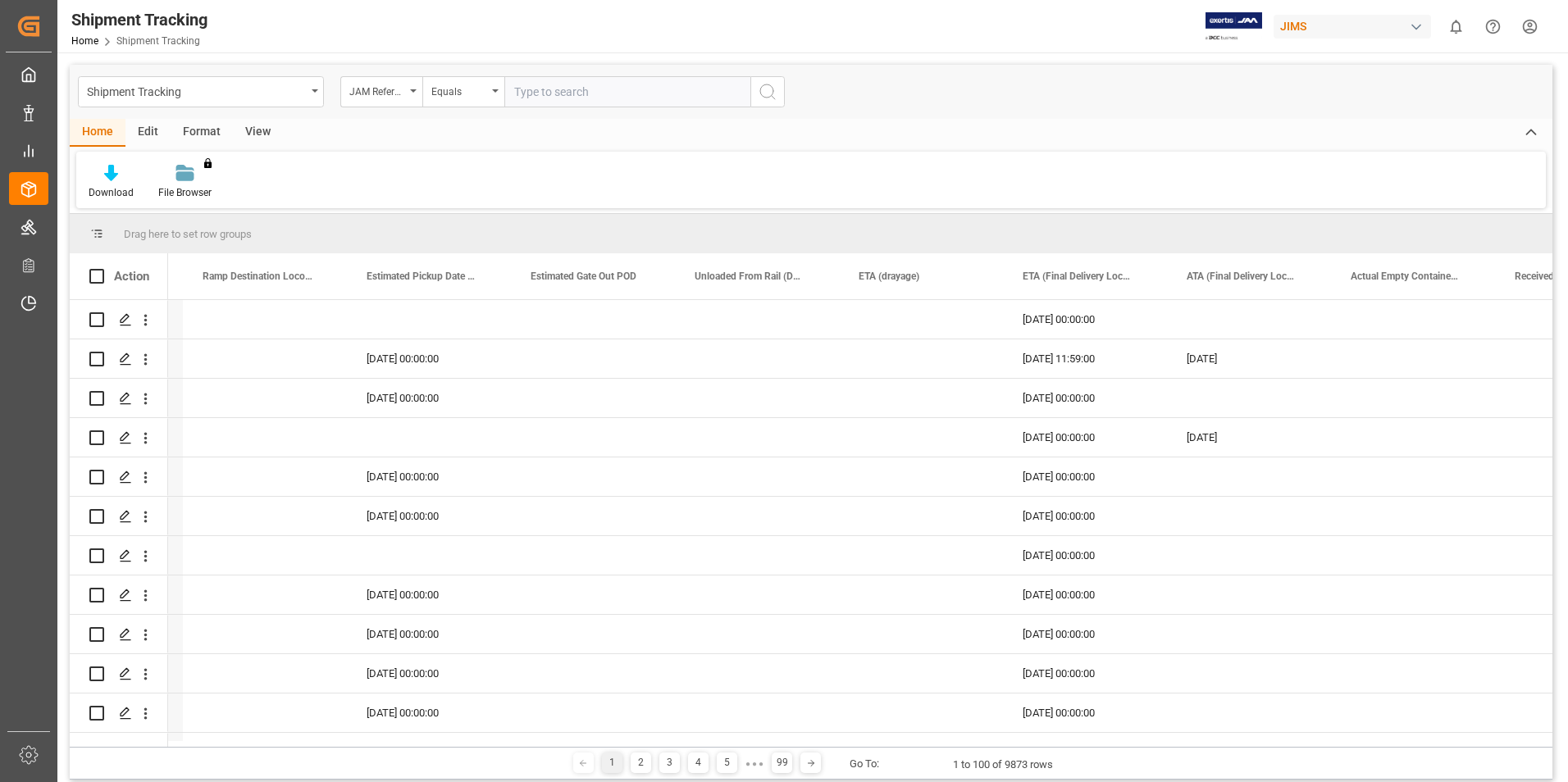
click at [575, 83] on input "text" at bounding box center [627, 91] width 246 height 31
paste input "77-9657-DE"
type input "77-9657-DE"
click at [775, 97] on icon "search button" at bounding box center [767, 91] width 19 height 19
